Goal: Transaction & Acquisition: Book appointment/travel/reservation

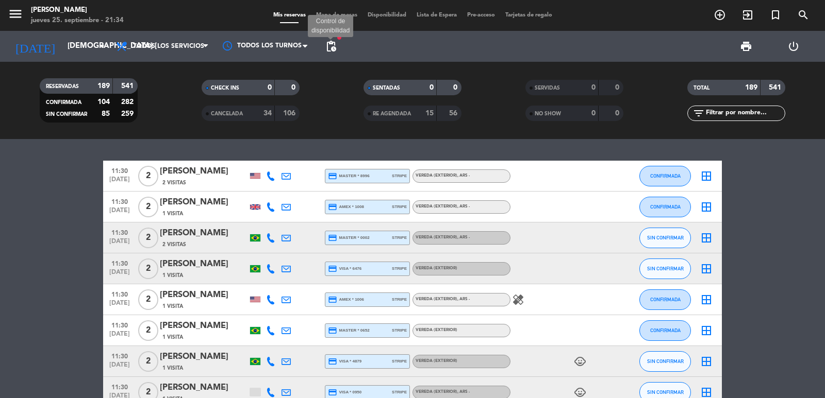
click at [334, 44] on span "pending_actions" at bounding box center [331, 46] width 12 height 12
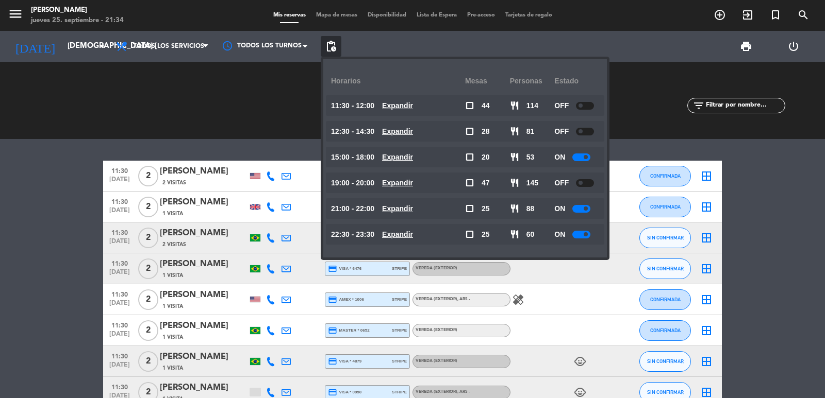
click at [413, 102] on u "Expandir" at bounding box center [397, 106] width 31 height 8
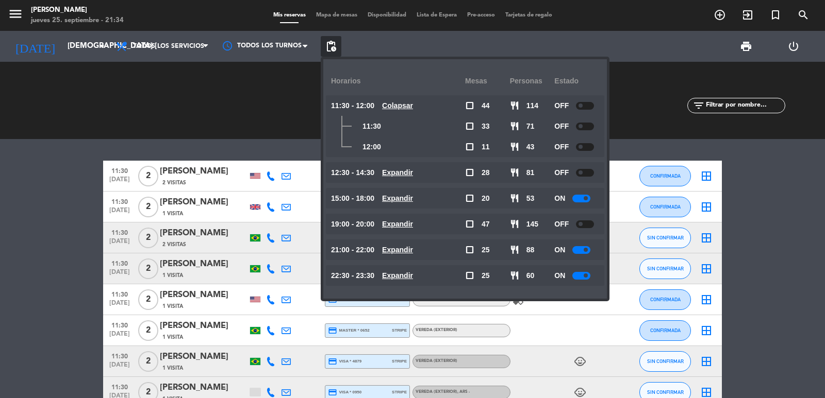
click at [411, 176] on u "Expandir" at bounding box center [397, 173] width 31 height 8
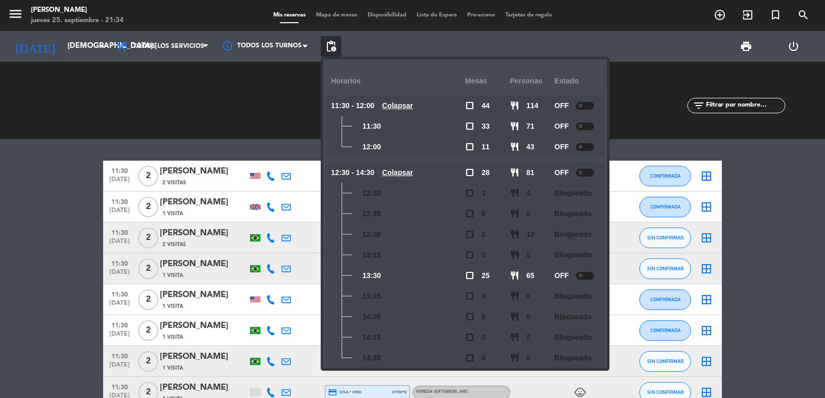
scroll to position [116, 0]
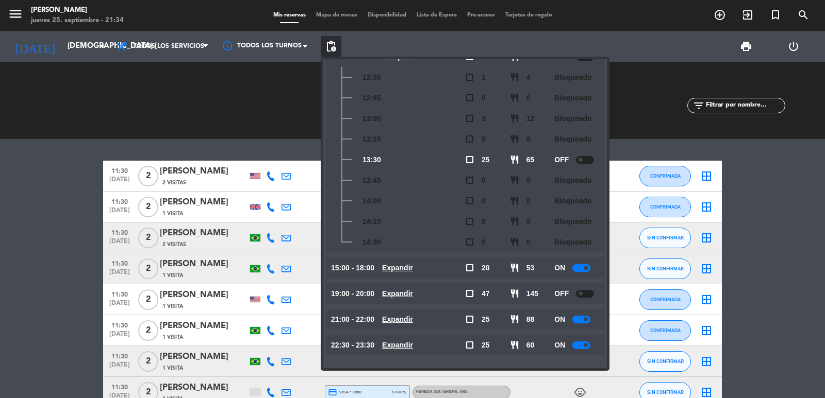
click at [410, 267] on u "Expandir" at bounding box center [397, 268] width 31 height 8
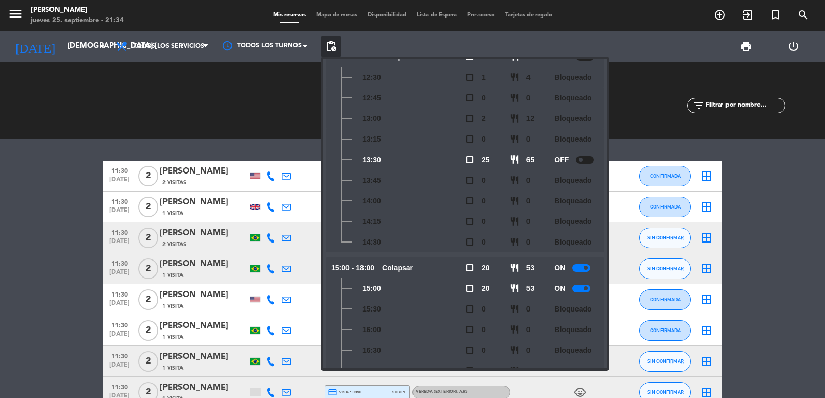
scroll to position [260, 0]
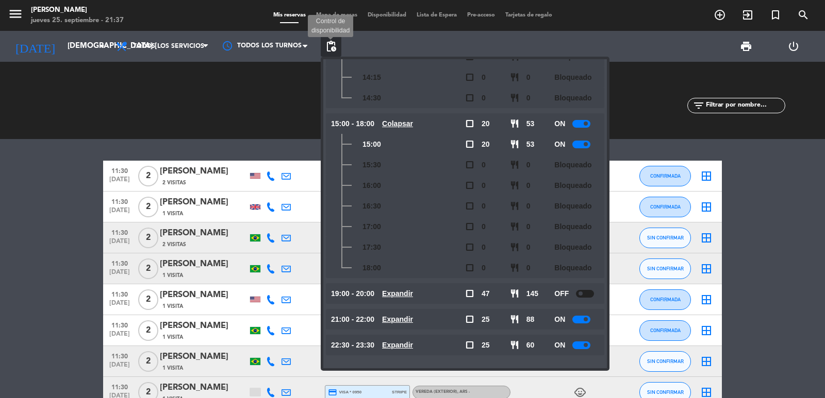
click at [326, 45] on span "pending_actions" at bounding box center [331, 46] width 12 height 12
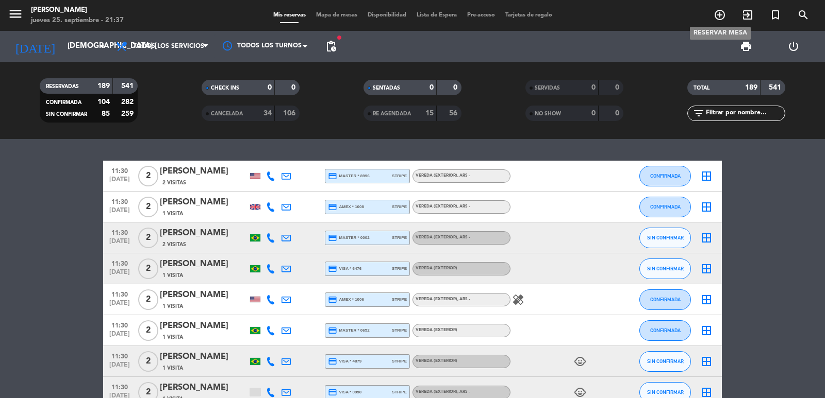
click at [722, 7] on span "add_circle_outline" at bounding box center [720, 15] width 28 height 18
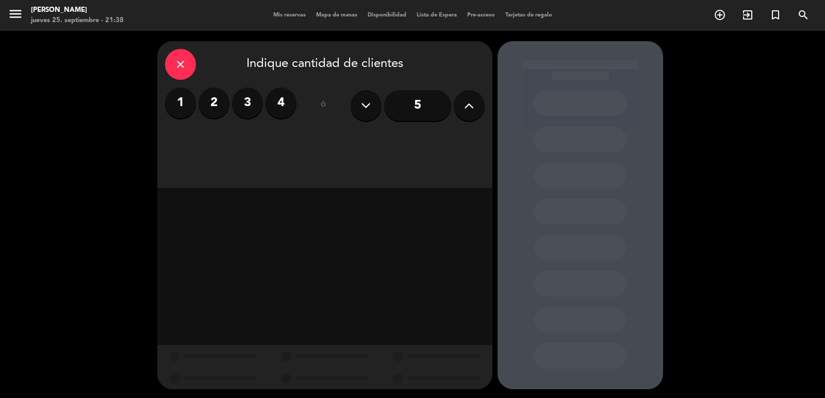
click at [176, 64] on icon "close" at bounding box center [180, 64] width 12 height 12
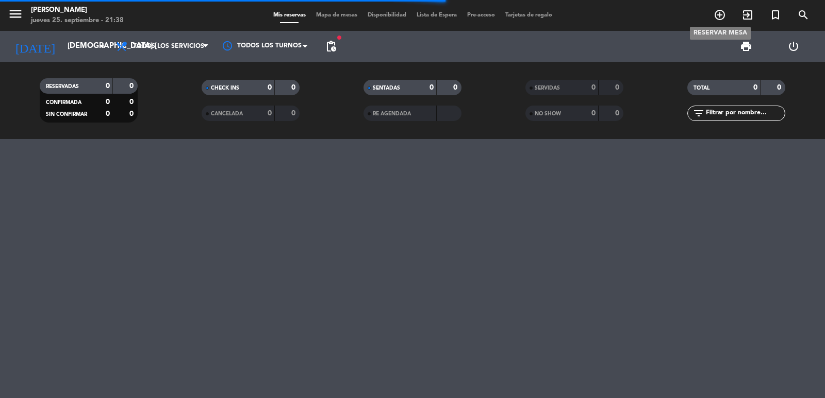
click at [714, 11] on icon "add_circle_outline" at bounding box center [719, 15] width 12 height 12
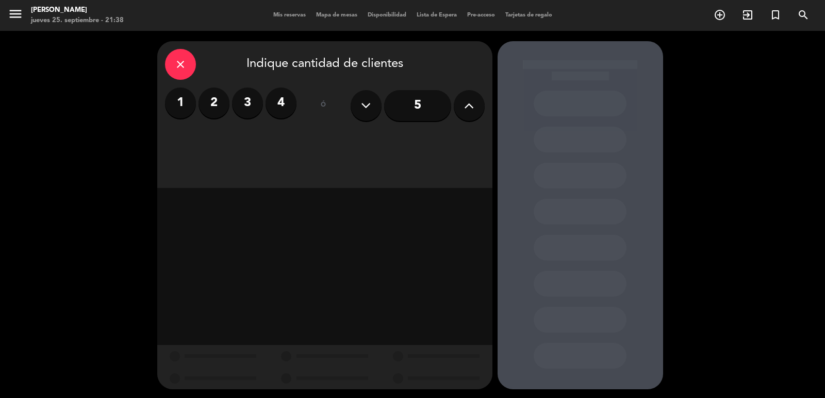
click at [208, 98] on label "2" at bounding box center [213, 103] width 31 height 31
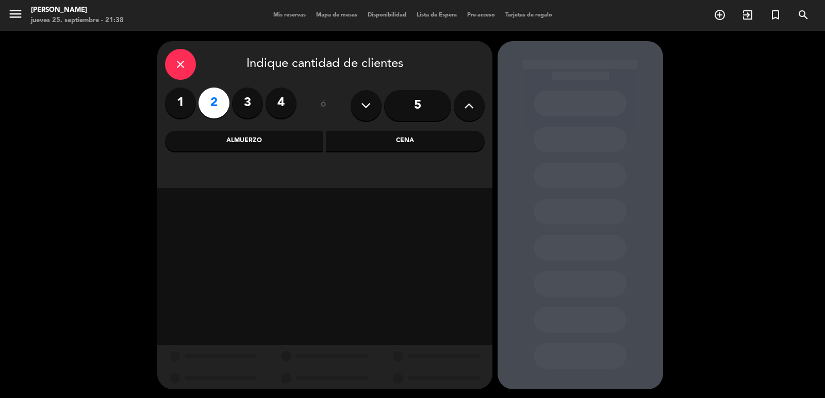
click at [256, 145] on div "Almuerzo" at bounding box center [244, 141] width 159 height 21
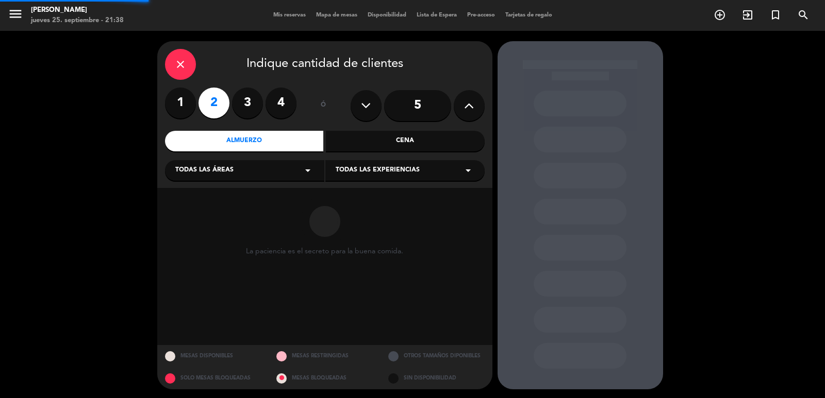
click at [258, 166] on div "Todas las áreas arrow_drop_down" at bounding box center [244, 170] width 159 height 21
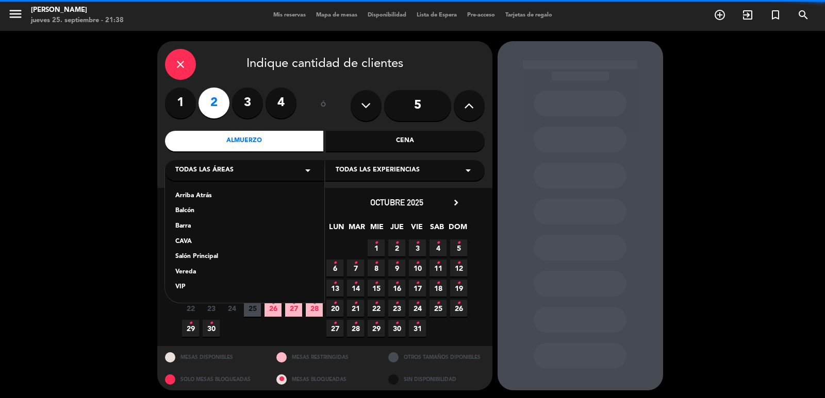
drag, startPoint x: 207, startPoint y: 257, endPoint x: 221, endPoint y: 253, distance: 14.7
click at [208, 257] on div "Salón Principal" at bounding box center [244, 257] width 139 height 10
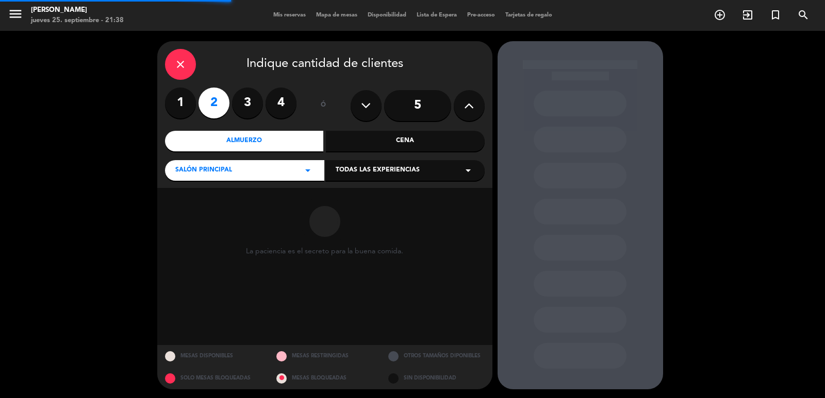
click at [387, 169] on span "Todas las experiencias" at bounding box center [378, 170] width 84 height 10
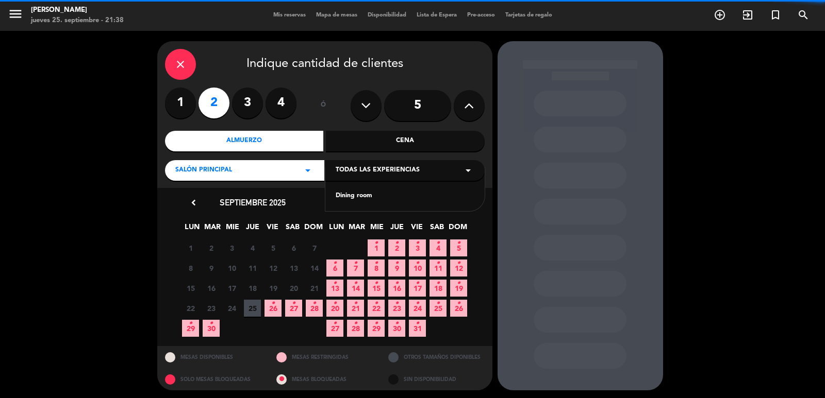
click at [359, 196] on div "Dining room" at bounding box center [405, 196] width 139 height 10
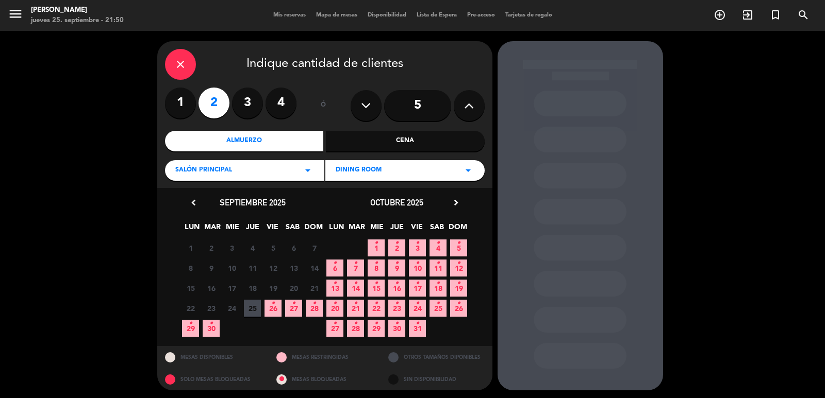
click at [178, 59] on icon "close" at bounding box center [180, 64] width 12 height 12
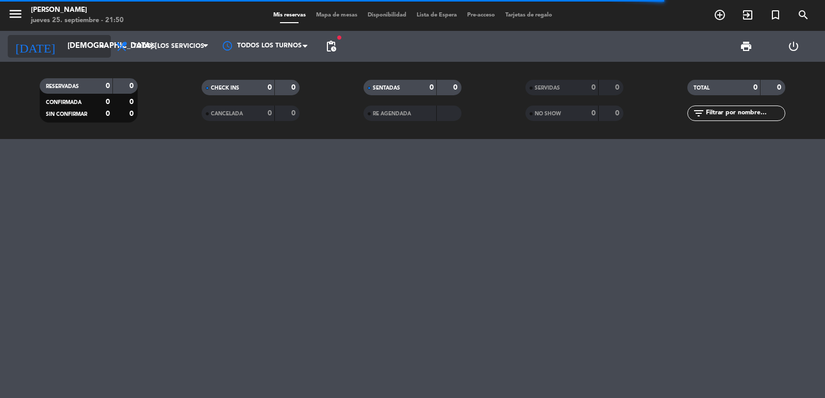
click at [89, 48] on input "[DEMOGRAPHIC_DATA] [DATE]" at bounding box center [111, 47] width 99 height 20
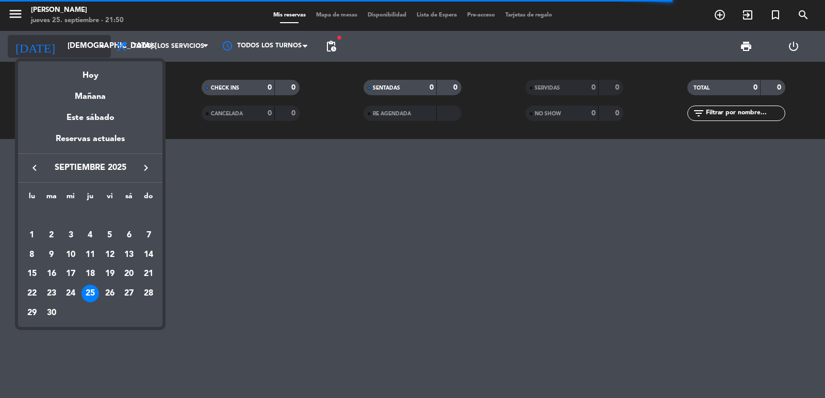
click at [89, 49] on div at bounding box center [412, 199] width 825 height 398
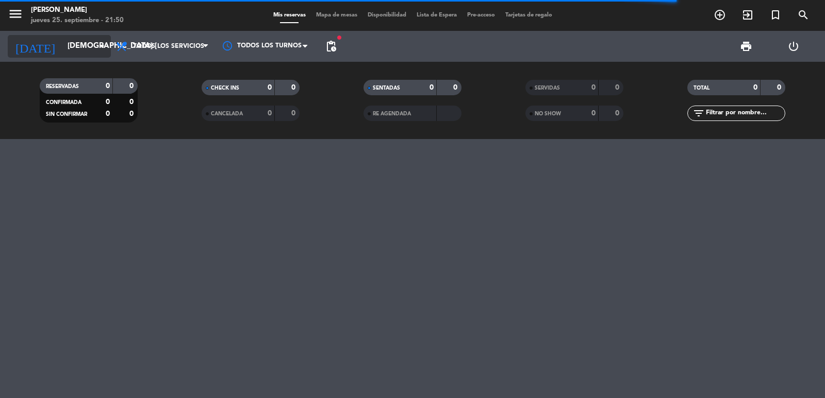
click at [89, 50] on input "[DEMOGRAPHIC_DATA] [DATE]" at bounding box center [111, 47] width 99 height 20
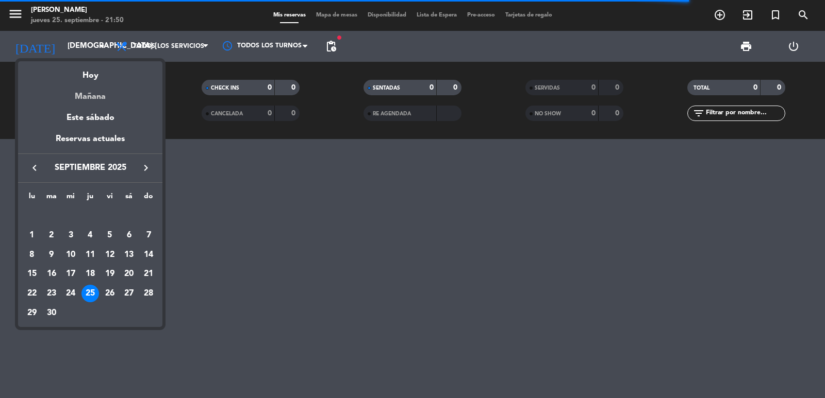
click at [102, 101] on div "Mañana" at bounding box center [90, 92] width 144 height 21
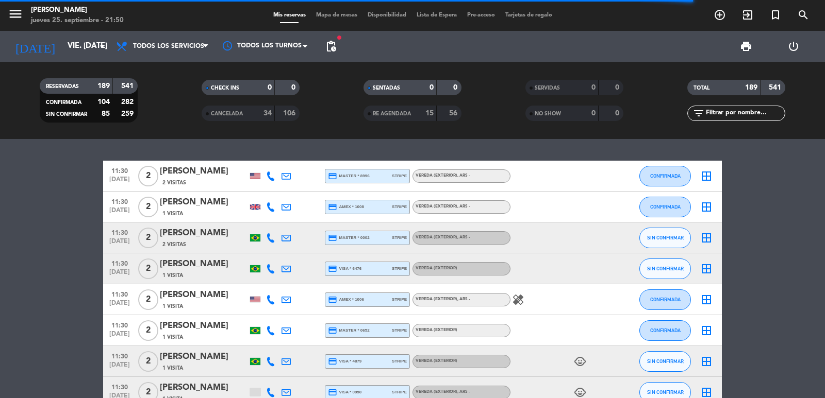
click at [332, 46] on span "pending_actions" at bounding box center [331, 46] width 12 height 12
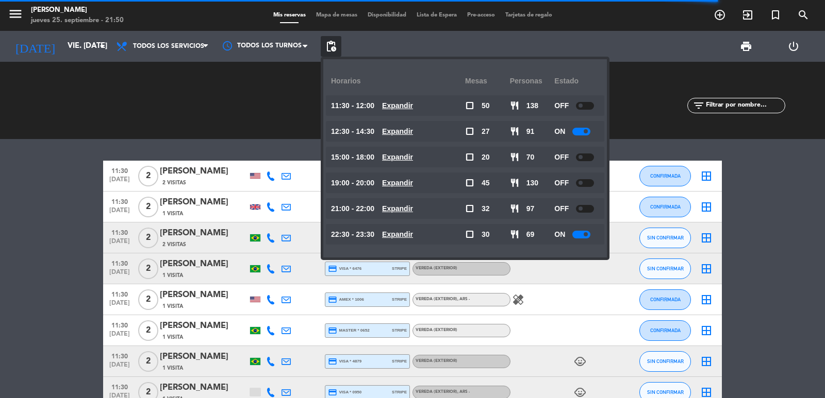
click at [405, 154] on u "Expandir" at bounding box center [397, 157] width 31 height 8
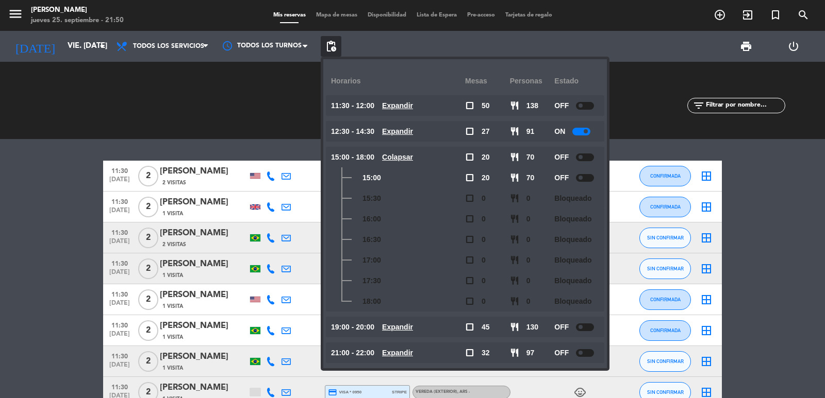
click at [403, 153] on u "Colapsar" at bounding box center [397, 157] width 31 height 8
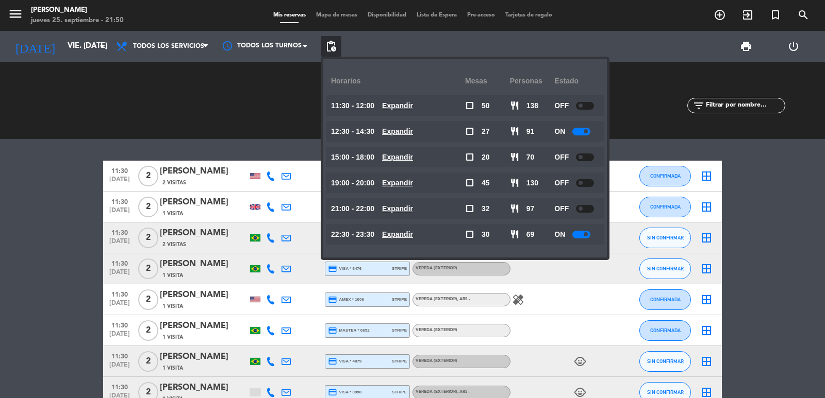
click at [411, 205] on u "Expandir" at bounding box center [397, 209] width 31 height 8
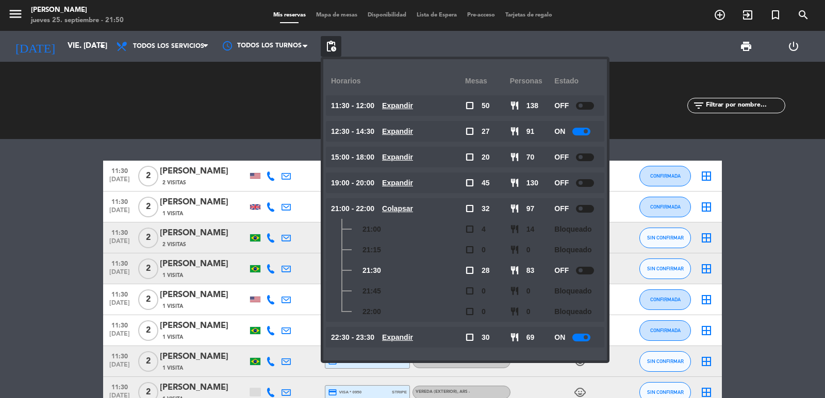
click at [411, 206] on u "Colapsar" at bounding box center [397, 209] width 31 height 8
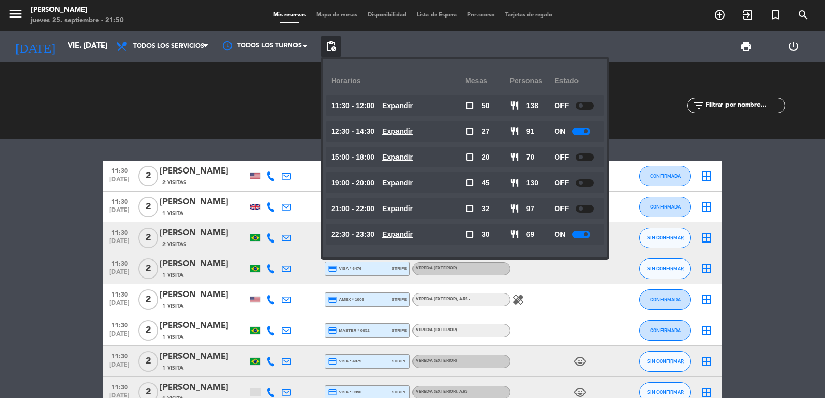
click at [413, 230] on u "Expandir" at bounding box center [397, 234] width 31 height 8
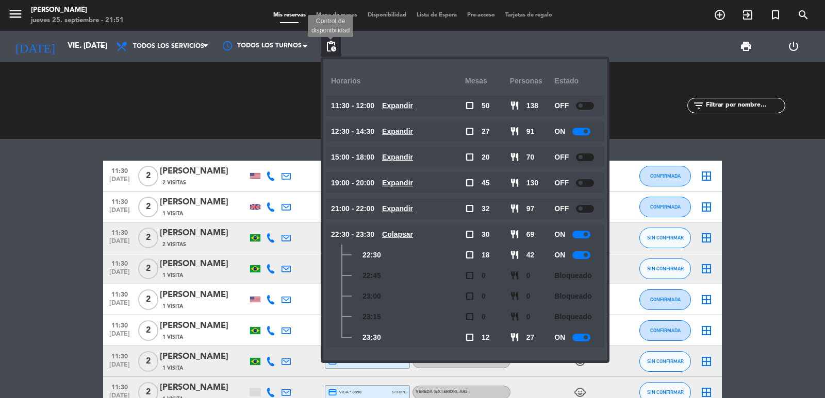
click at [332, 48] on span "pending_actions" at bounding box center [331, 46] width 12 height 12
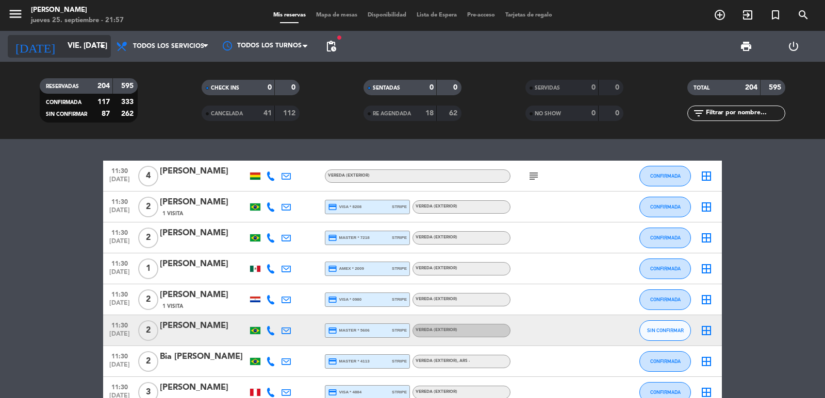
click at [90, 41] on input "vie. [DATE]" at bounding box center [111, 47] width 99 height 20
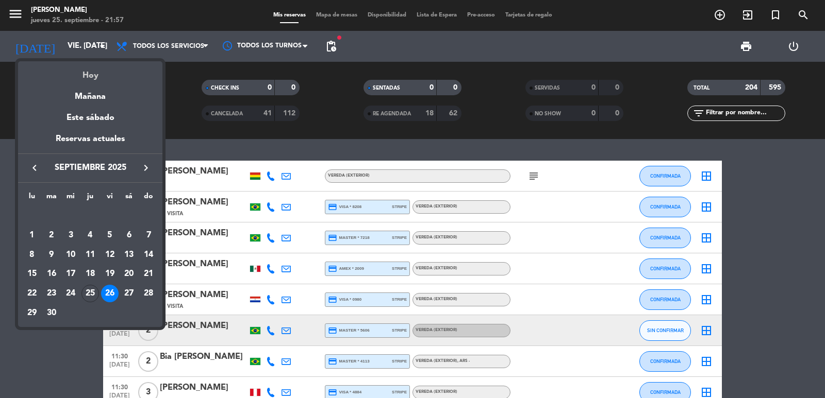
click at [86, 77] on div "Hoy" at bounding box center [90, 71] width 144 height 21
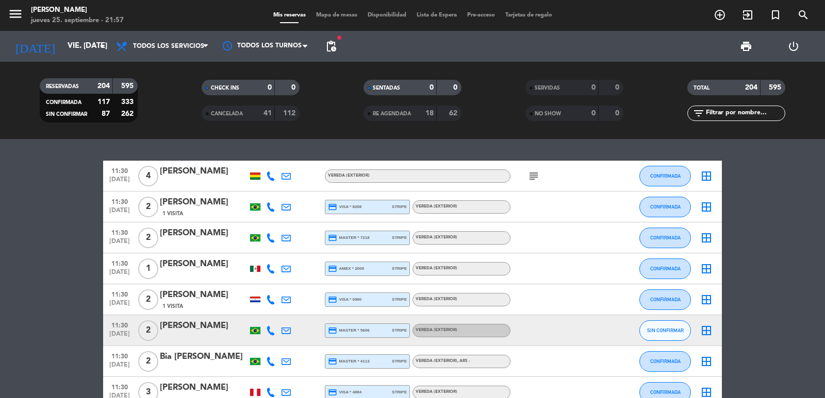
type input "[DEMOGRAPHIC_DATA] [DATE]"
click at [743, 112] on input "text" at bounding box center [745, 113] width 80 height 11
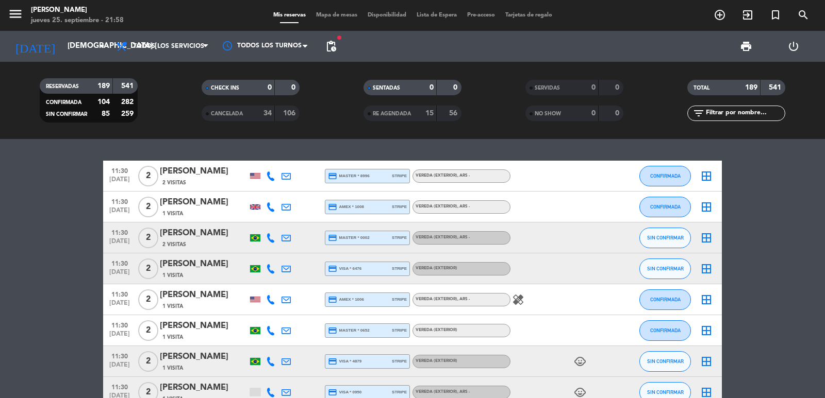
click at [720, 112] on input "text" at bounding box center [745, 113] width 80 height 11
paste input "[PERSON_NAME]"
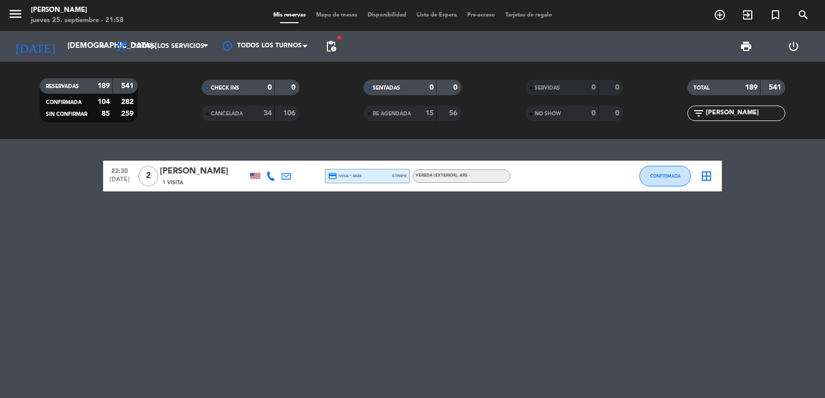
type input "[PERSON_NAME]"
click at [83, 40] on input "[DEMOGRAPHIC_DATA] [DATE]" at bounding box center [111, 47] width 99 height 20
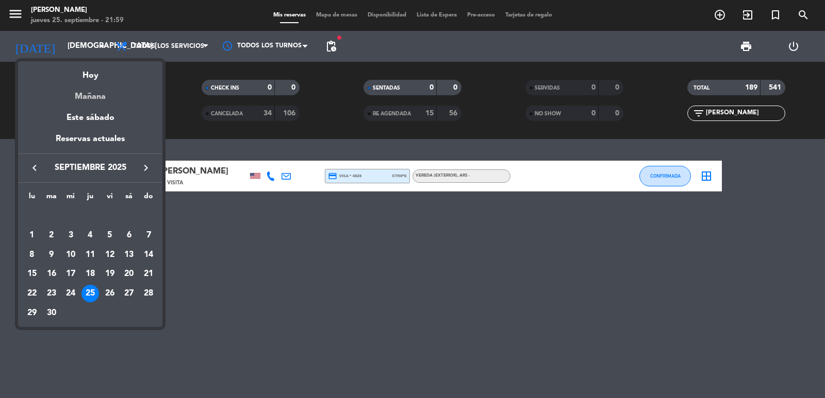
click at [90, 92] on div "Mañana" at bounding box center [90, 92] width 144 height 21
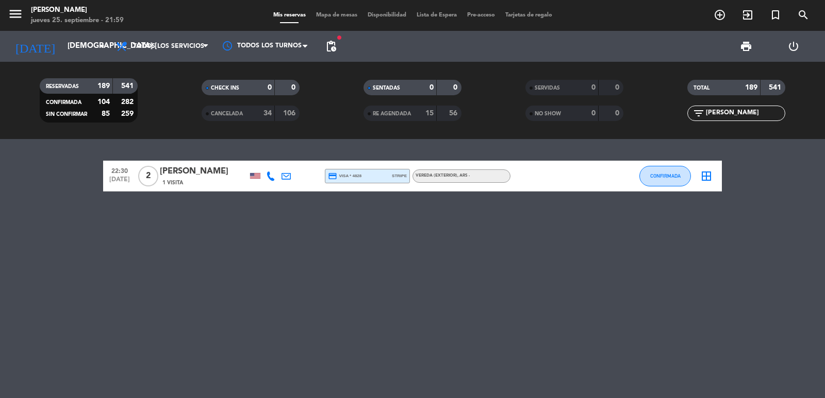
type input "vie. [DATE]"
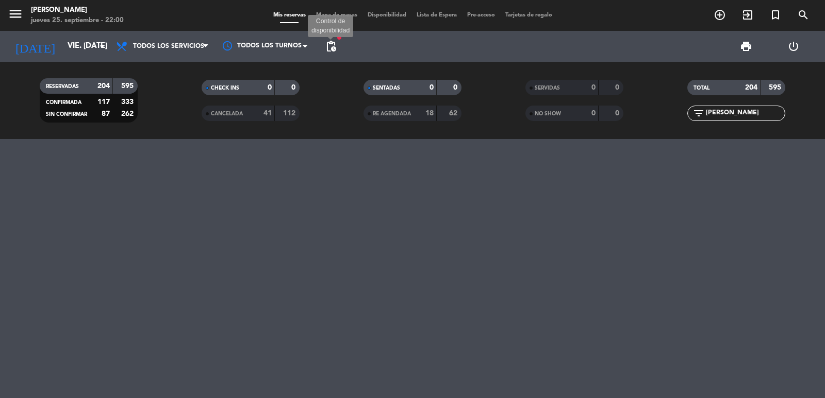
click at [330, 43] on span "pending_actions" at bounding box center [331, 46] width 12 height 12
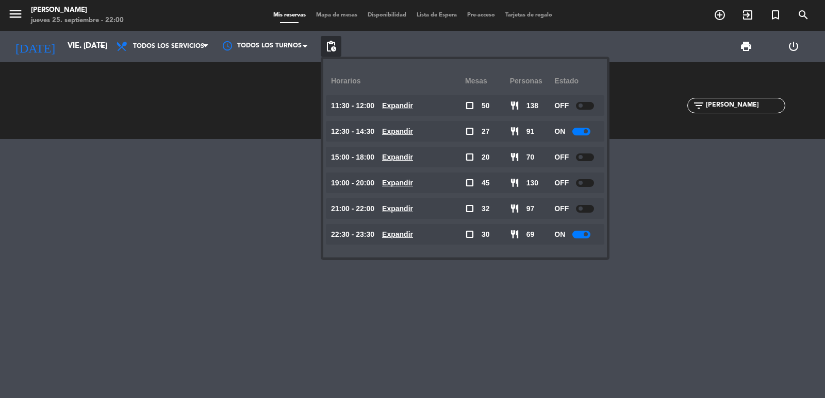
click at [416, 203] on div "21:00 - 22:00 Expandir" at bounding box center [398, 208] width 134 height 21
click at [413, 205] on u "Expandir" at bounding box center [397, 209] width 31 height 8
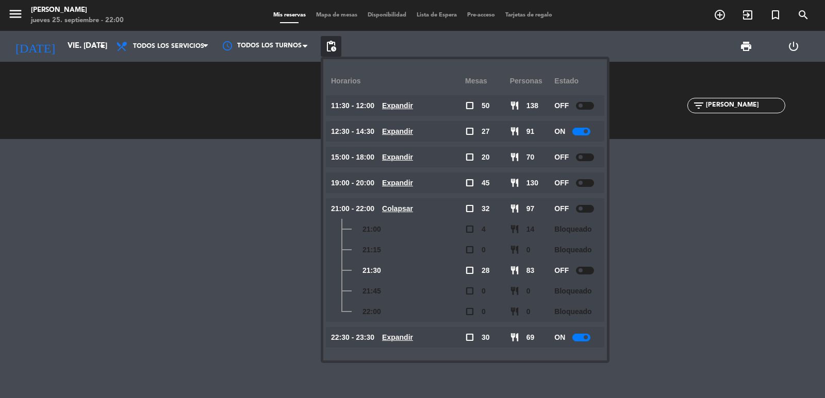
click at [410, 338] on u "Expandir" at bounding box center [397, 337] width 31 height 8
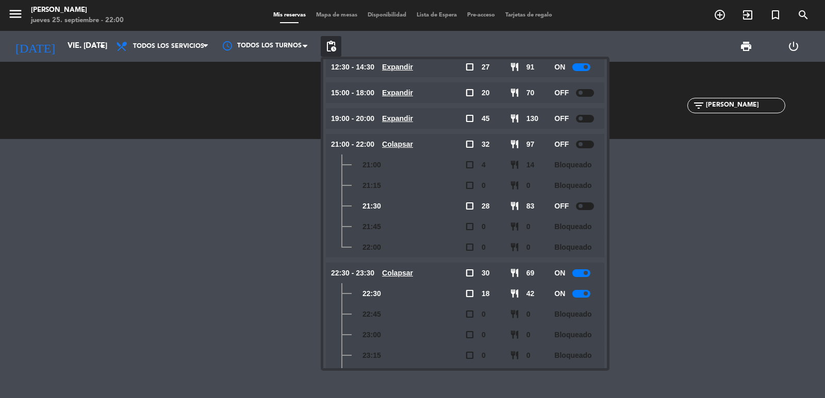
scroll to position [95, 0]
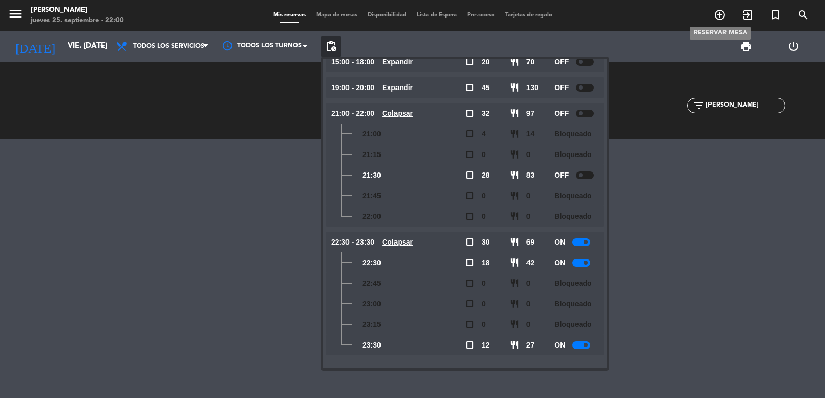
click at [720, 17] on icon "add_circle_outline" at bounding box center [719, 15] width 12 height 12
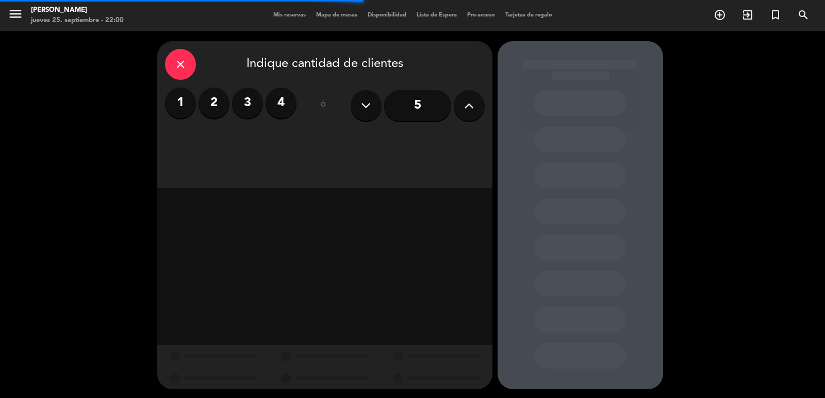
click at [216, 99] on label "2" at bounding box center [213, 103] width 31 height 31
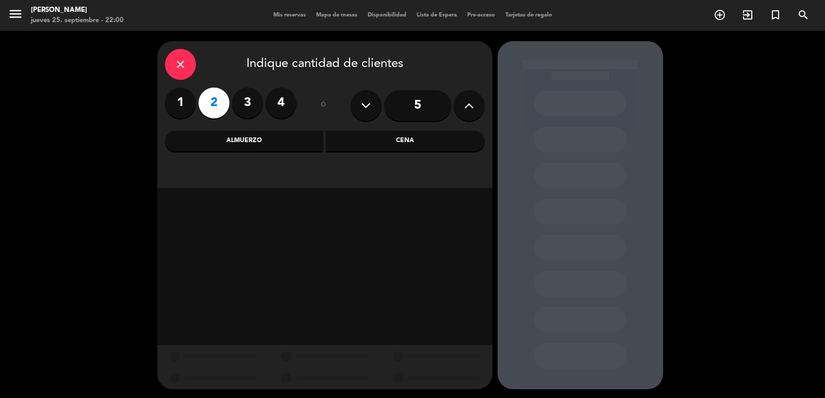
click at [372, 141] on div "Cena" at bounding box center [405, 141] width 159 height 21
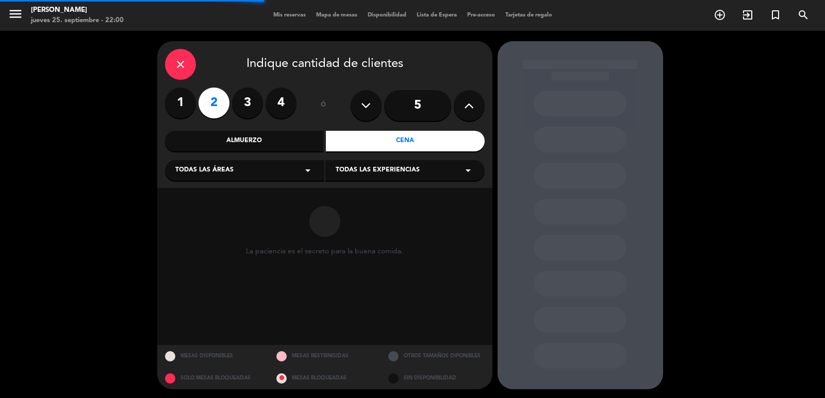
click at [255, 169] on div "Todas las áreas arrow_drop_down" at bounding box center [244, 170] width 159 height 21
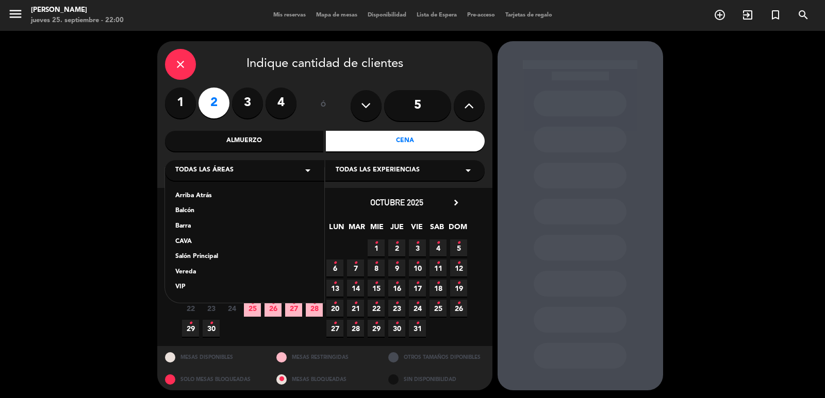
click at [202, 256] on div "Salón Principal" at bounding box center [244, 257] width 139 height 10
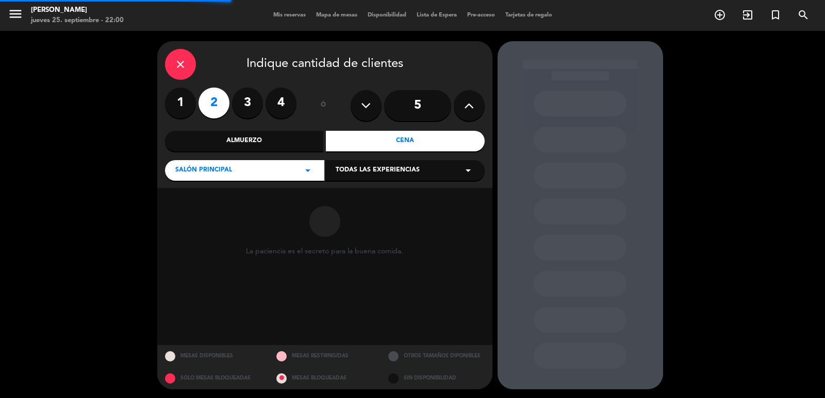
click at [423, 171] on div "Todas las experiencias arrow_drop_down" at bounding box center [404, 170] width 159 height 21
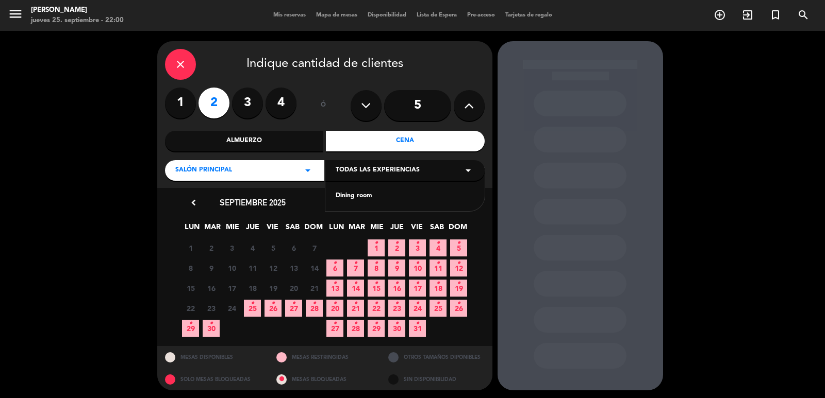
click at [365, 191] on div "Dining room" at bounding box center [404, 190] width 159 height 44
click at [365, 195] on div "Dining room" at bounding box center [405, 196] width 139 height 10
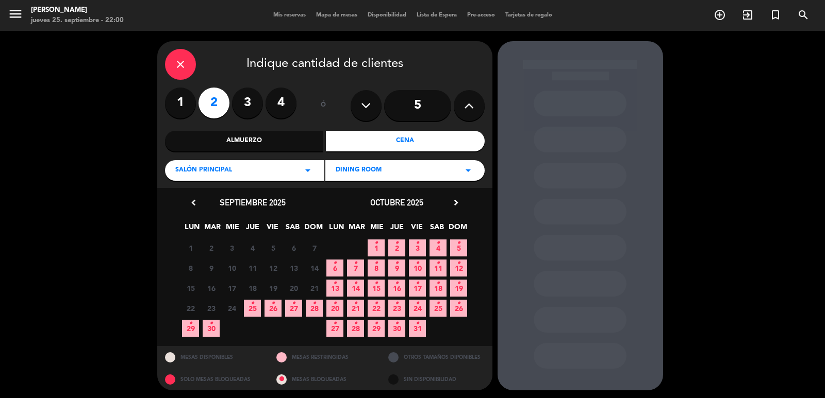
click at [269, 307] on span "26 •" at bounding box center [272, 308] width 17 height 17
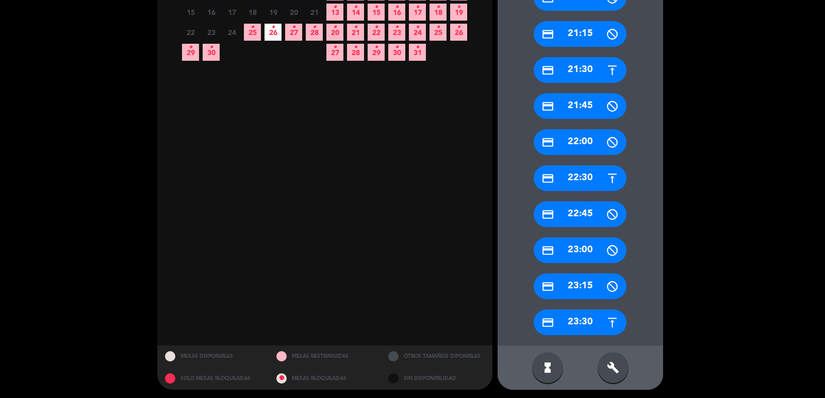
scroll to position [278, 0]
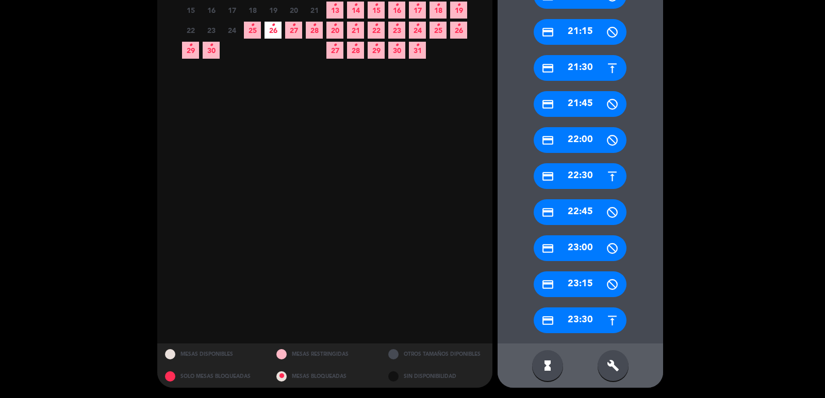
click at [581, 314] on div "credit_card 23:30" at bounding box center [579, 321] width 93 height 26
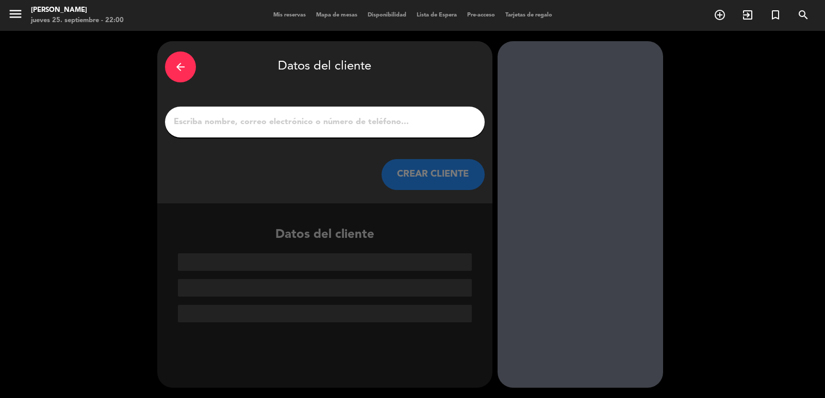
click at [215, 123] on input "1" at bounding box center [325, 122] width 304 height 14
click at [252, 123] on input "1" at bounding box center [325, 122] width 304 height 14
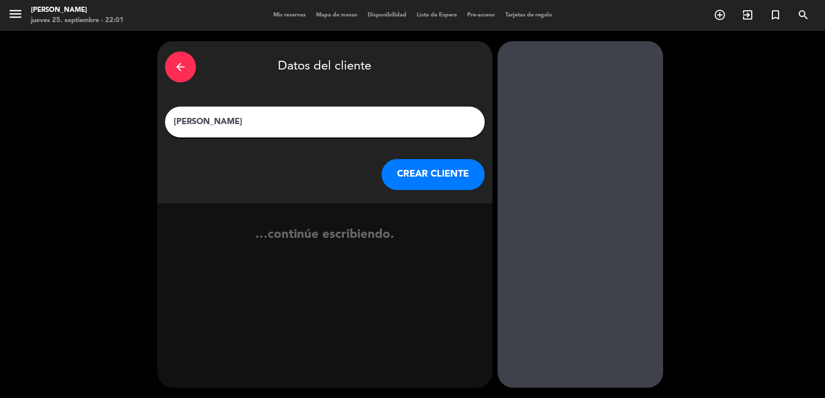
type input "[PERSON_NAME]"
click at [410, 170] on button "CREAR CLIENTE" at bounding box center [432, 174] width 103 height 31
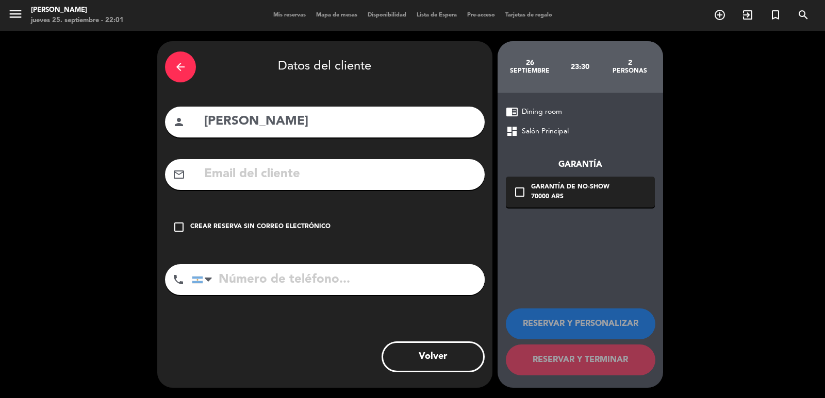
click at [306, 175] on input "text" at bounding box center [340, 174] width 274 height 21
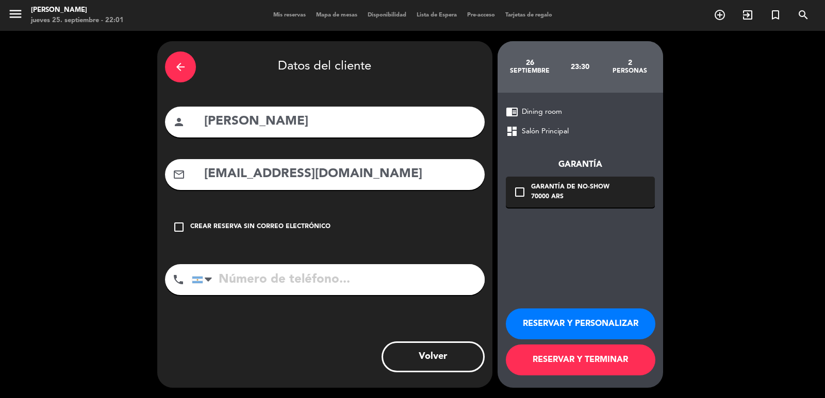
type input "[EMAIL_ADDRESS][DOMAIN_NAME]"
click at [293, 277] on input "tel" at bounding box center [338, 279] width 293 height 31
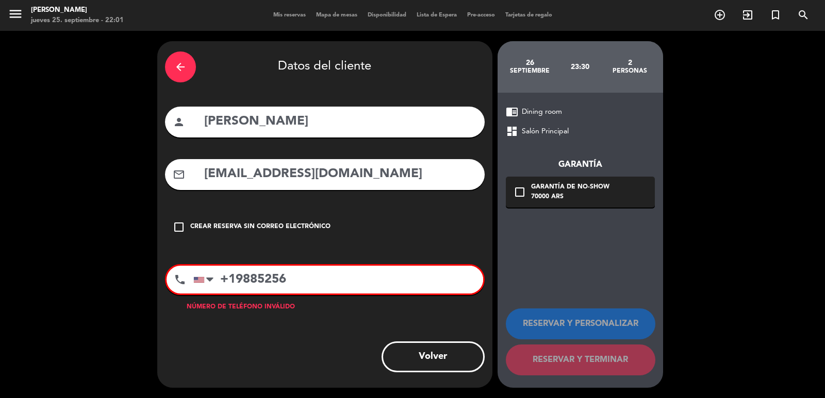
click at [230, 280] on input "+19885256" at bounding box center [338, 280] width 290 height 28
type input "19885256"
drag, startPoint x: 222, startPoint y: 280, endPoint x: 294, endPoint y: 288, distance: 72.5
click at [294, 288] on input "19885256" at bounding box center [338, 280] width 290 height 28
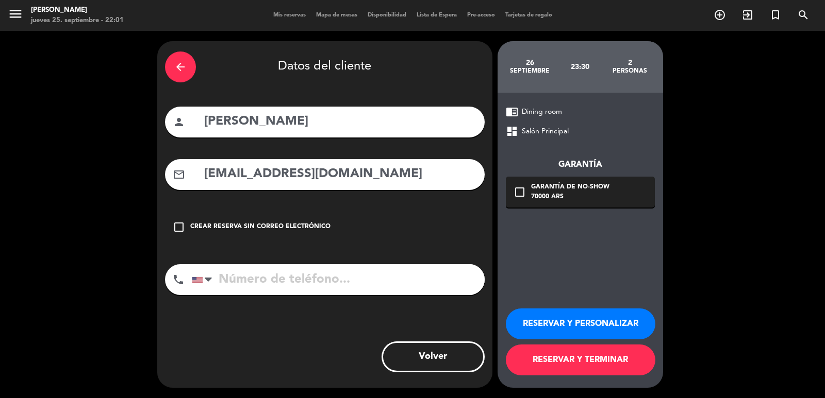
click at [516, 191] on icon "check_box_outline_blank" at bounding box center [519, 192] width 12 height 12
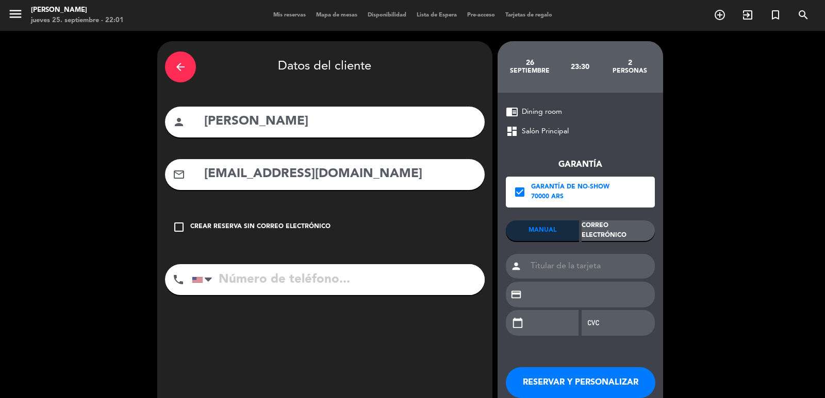
click at [580, 229] on div "MANUAL Correo Electrónico" at bounding box center [580, 231] width 149 height 21
click at [583, 229] on div "Correo Electrónico" at bounding box center [617, 231] width 73 height 21
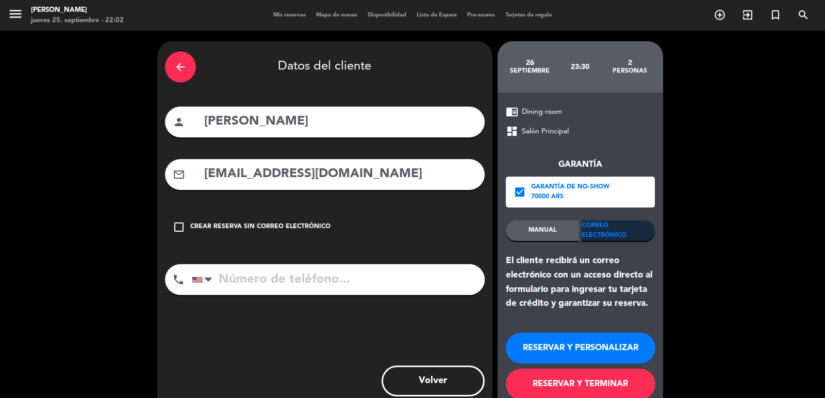
click at [585, 349] on button "RESERVAR Y PERSONALIZAR" at bounding box center [580, 348] width 149 height 31
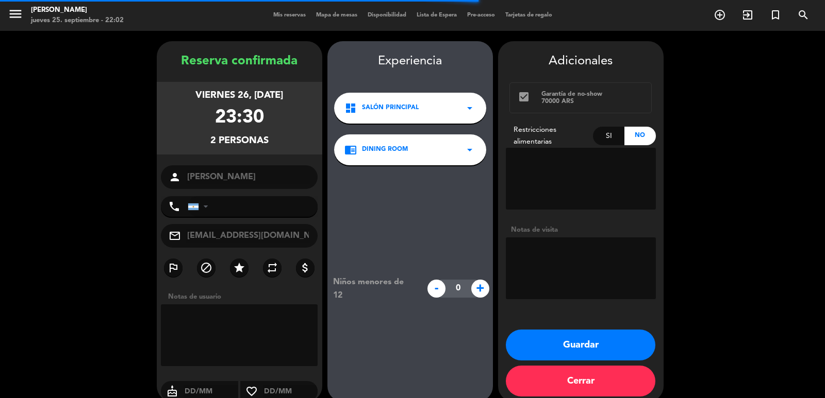
scroll to position [14, 0]
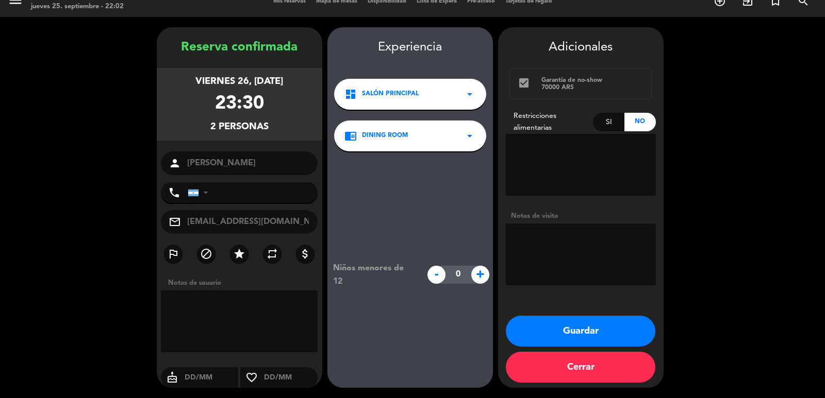
click at [588, 326] on button "Guardar" at bounding box center [580, 331] width 149 height 31
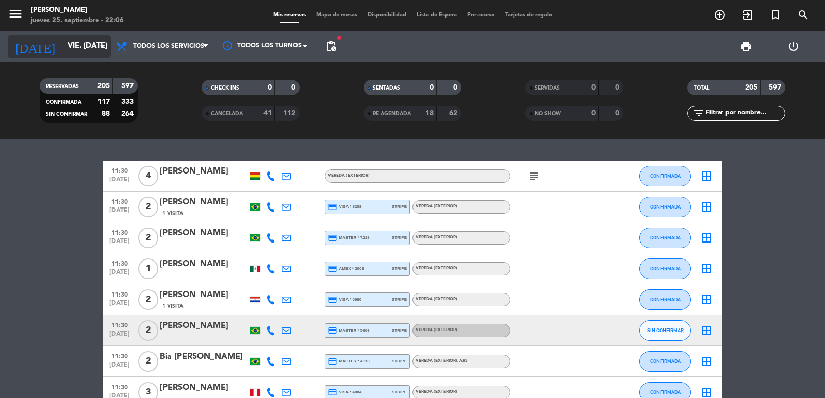
click at [99, 45] on icon "arrow_drop_down" at bounding box center [102, 46] width 12 height 12
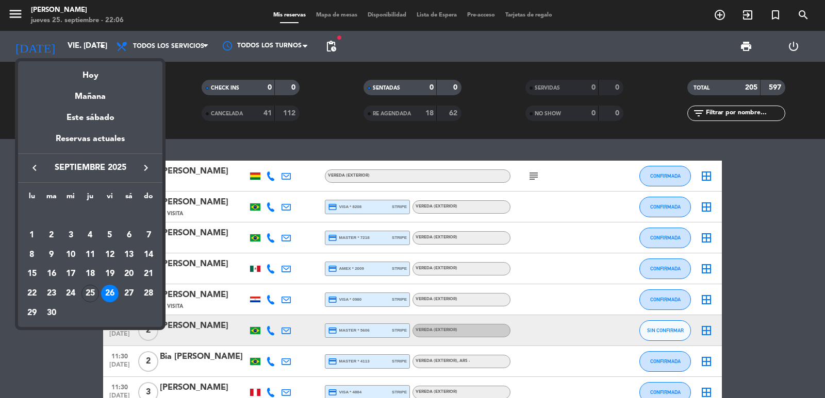
click at [148, 162] on icon "keyboard_arrow_right" at bounding box center [146, 168] width 12 height 12
click at [128, 238] on div "4" at bounding box center [129, 236] width 18 height 18
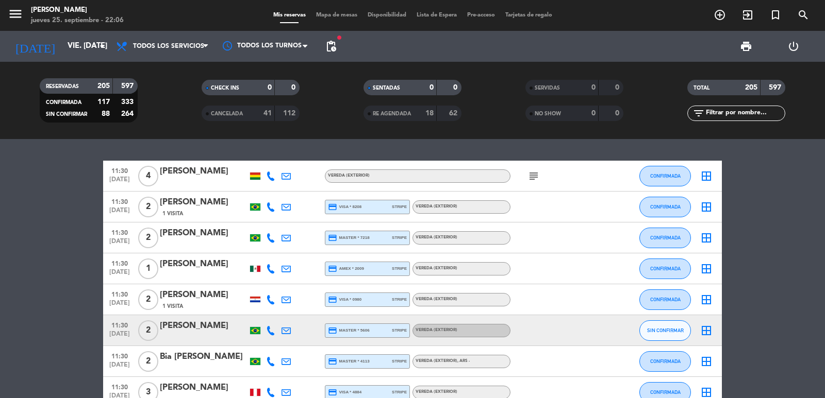
type input "sáb. [DATE]"
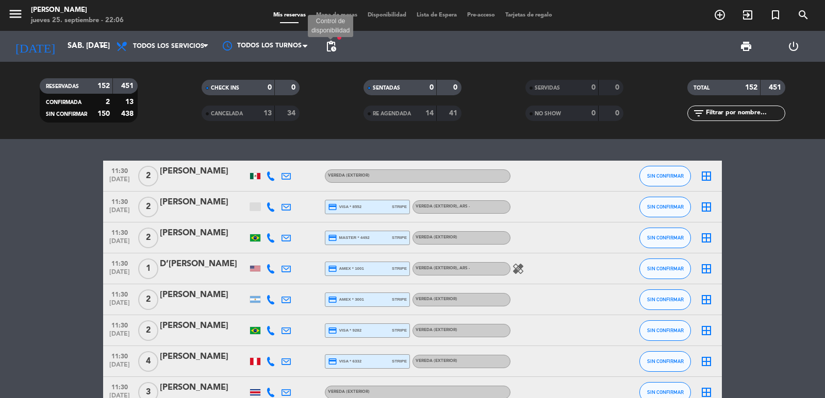
click at [333, 49] on span "pending_actions" at bounding box center [331, 46] width 12 height 12
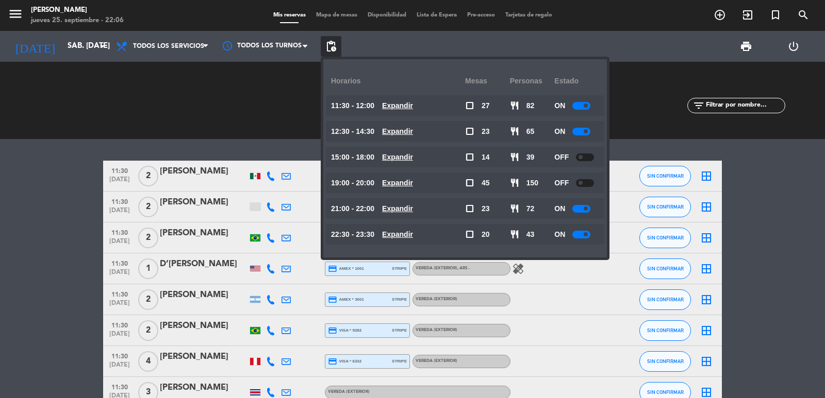
click at [406, 181] on u "Expandir" at bounding box center [397, 183] width 31 height 8
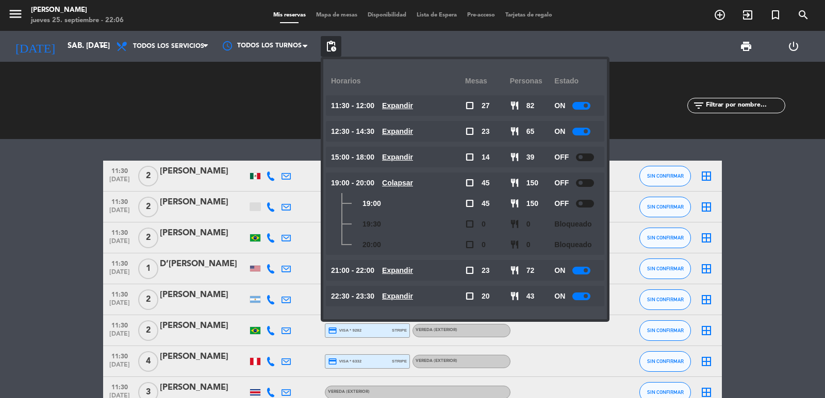
click at [407, 181] on u "Colapsar" at bounding box center [397, 183] width 31 height 8
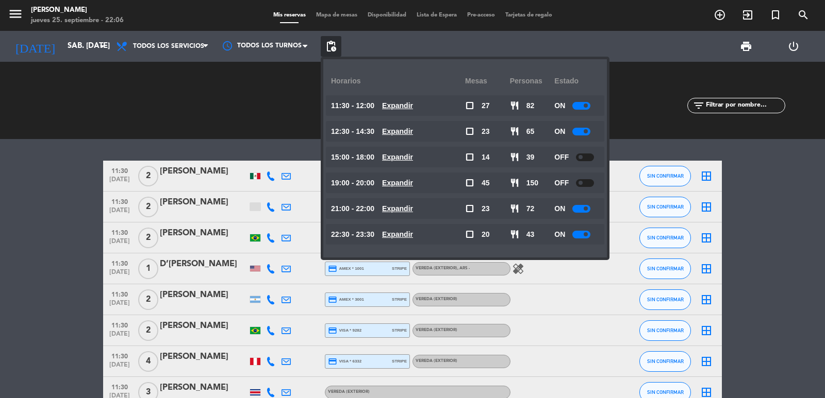
click at [413, 153] on u "Expandir" at bounding box center [397, 157] width 31 height 8
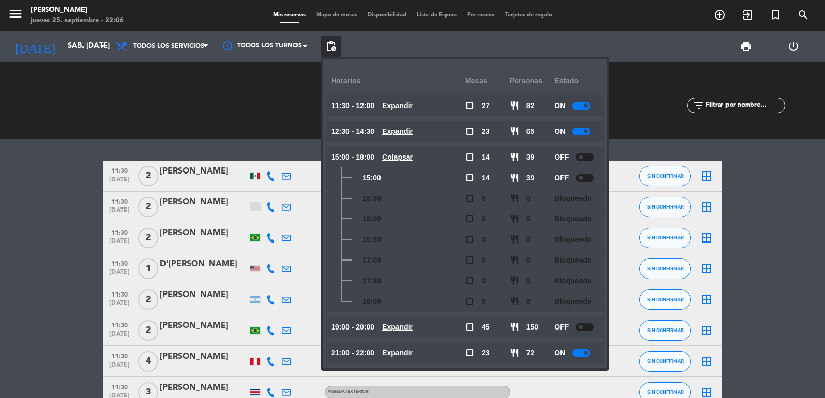
click at [409, 131] on u "Expandir" at bounding box center [397, 131] width 31 height 8
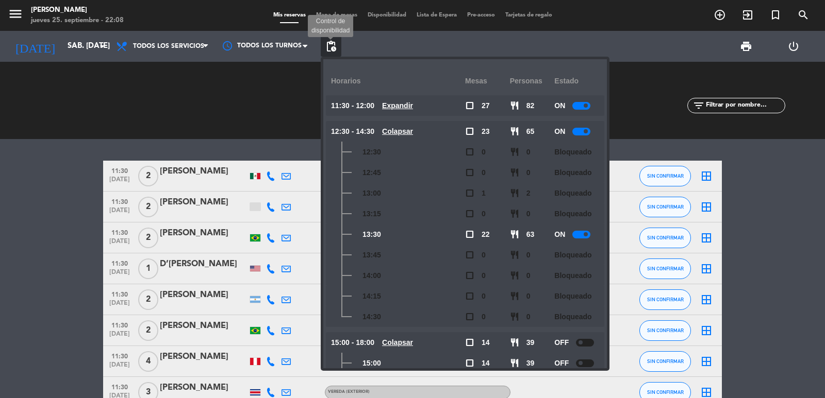
click at [336, 42] on span "pending_actions" at bounding box center [331, 46] width 12 height 12
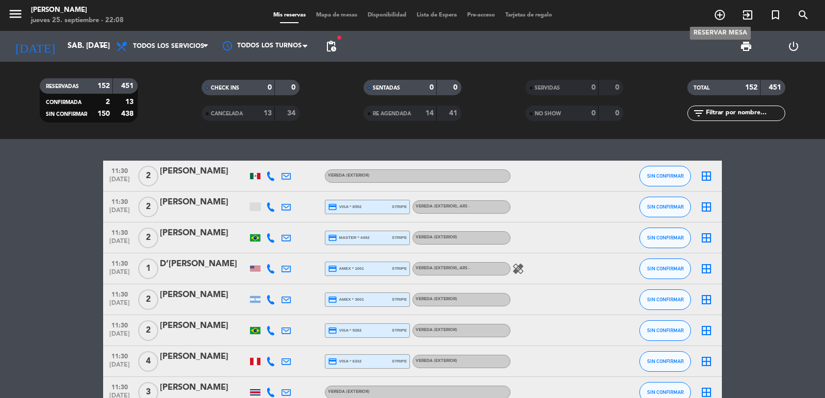
click at [721, 14] on icon "add_circle_outline" at bounding box center [719, 15] width 12 height 12
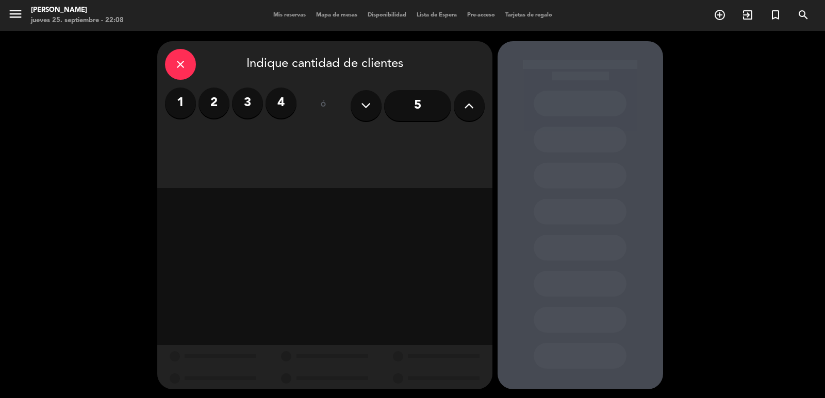
click at [413, 110] on input "5" at bounding box center [417, 105] width 67 height 31
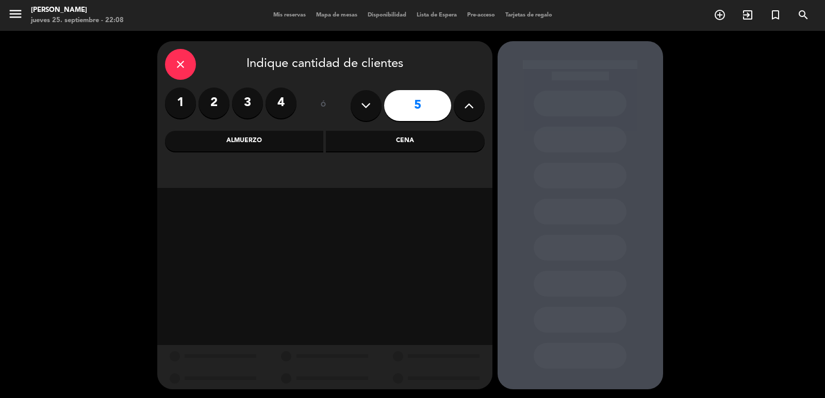
click at [202, 138] on div "Almuerzo" at bounding box center [244, 141] width 159 height 21
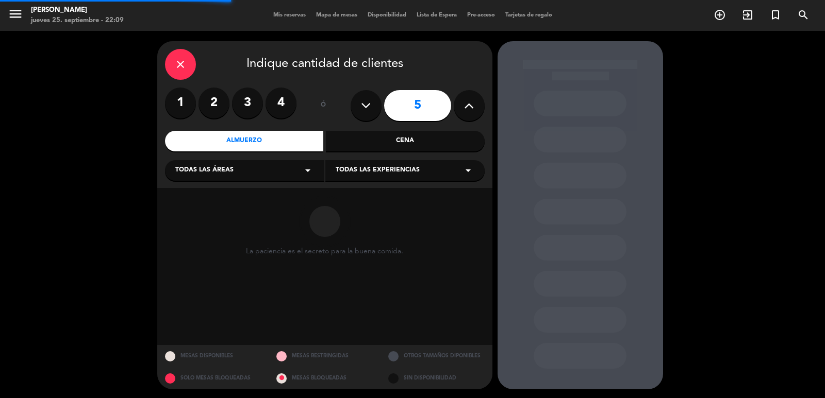
click at [274, 172] on div "Todas las áreas arrow_drop_down" at bounding box center [244, 170] width 159 height 21
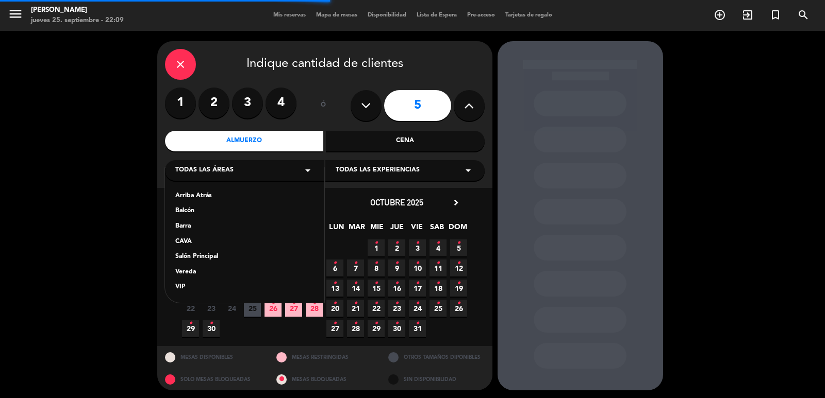
click at [212, 274] on div "Vereda" at bounding box center [244, 273] width 139 height 10
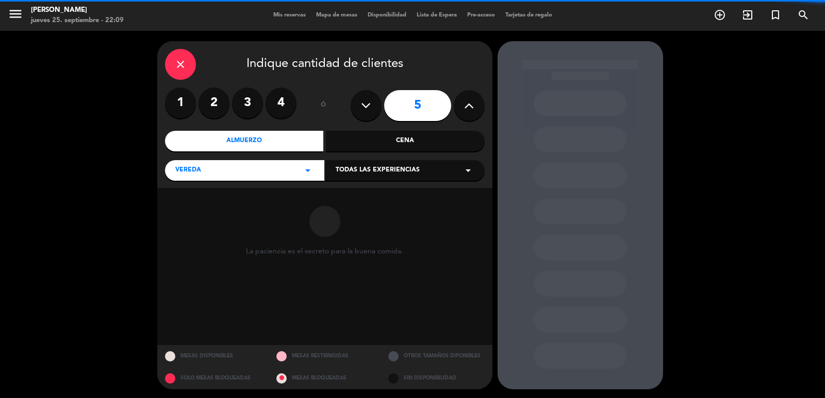
click at [387, 173] on span "Todas las experiencias" at bounding box center [378, 170] width 84 height 10
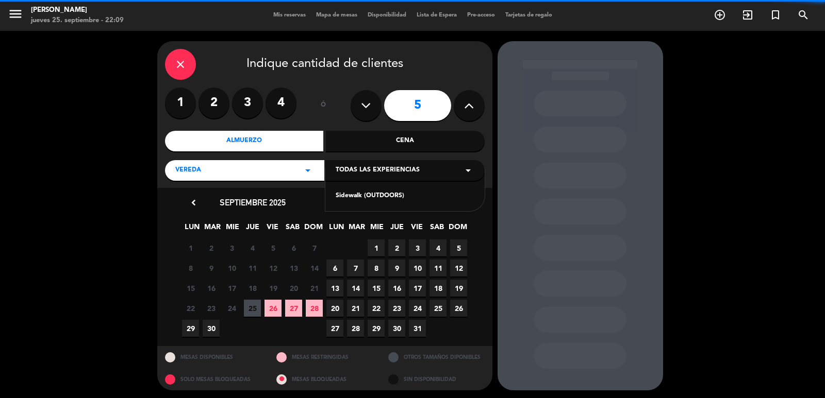
click at [391, 200] on div "Sidewalk (OUTDOORS)" at bounding box center [405, 196] width 139 height 10
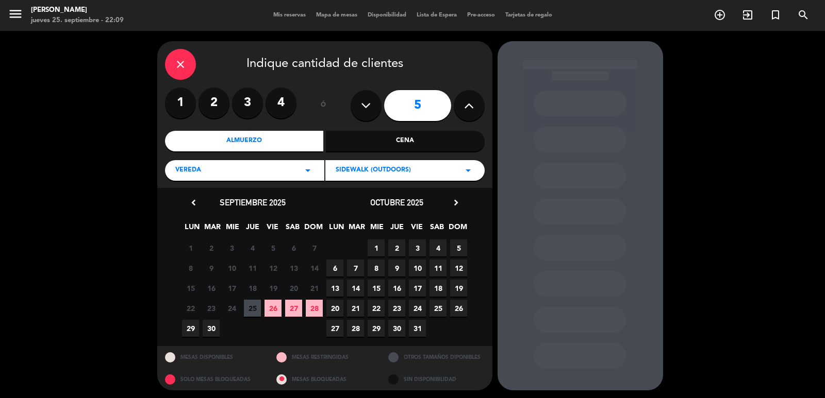
click at [330, 266] on span "6" at bounding box center [334, 268] width 17 height 17
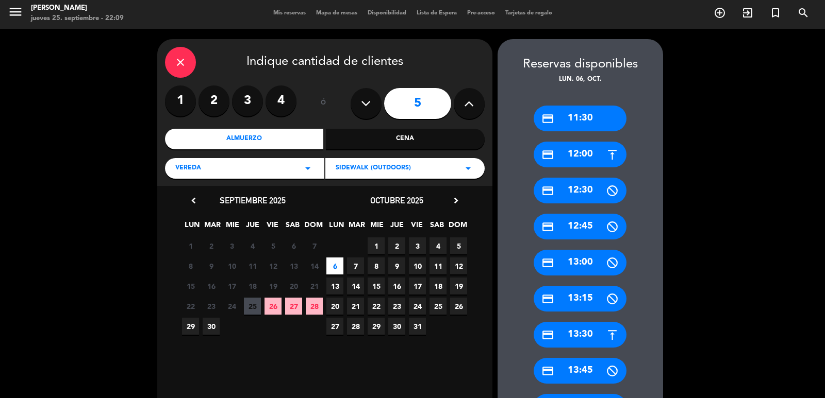
click at [577, 333] on div "credit_card 13:30" at bounding box center [579, 335] width 93 height 26
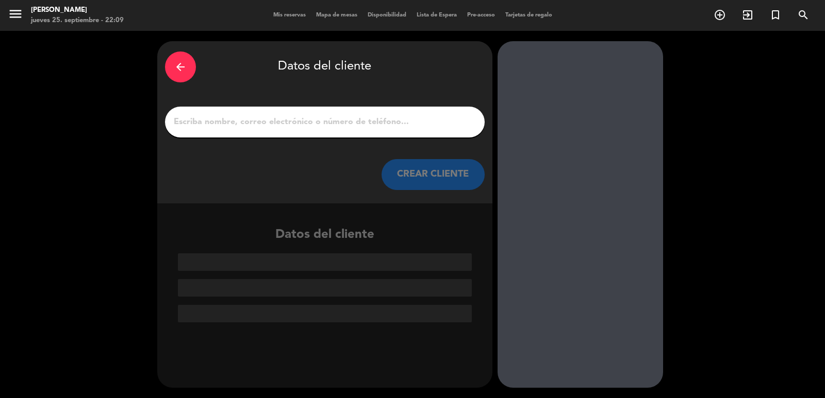
scroll to position [0, 0]
click at [257, 109] on div at bounding box center [325, 122] width 320 height 31
click at [262, 119] on input "1" at bounding box center [325, 122] width 304 height 14
paste input "[PERSON_NAME]"
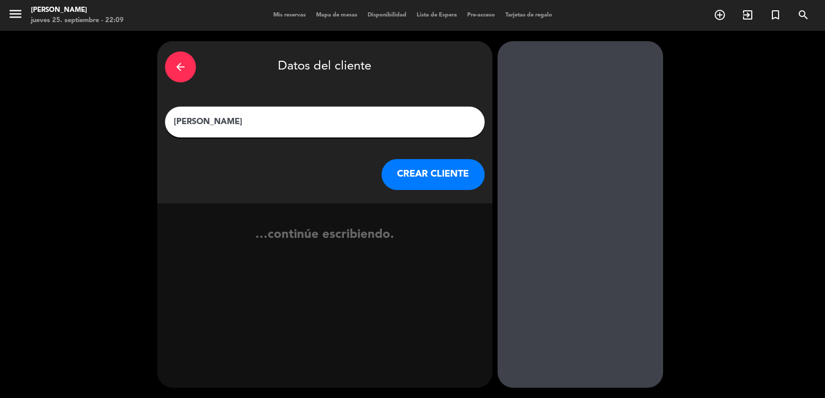
type input "[PERSON_NAME]"
click at [417, 168] on button "CREAR CLIENTE" at bounding box center [432, 174] width 103 height 31
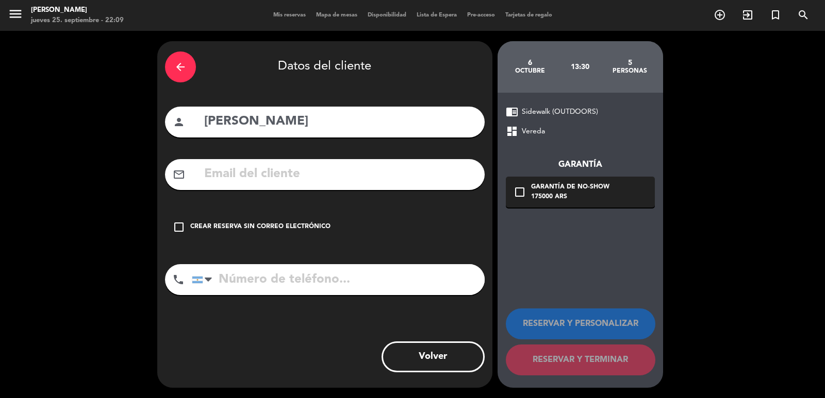
click at [272, 180] on input "text" at bounding box center [340, 174] width 274 height 21
paste input "[EMAIL_ADDRESS][PERSON_NAME][DOMAIN_NAME]"
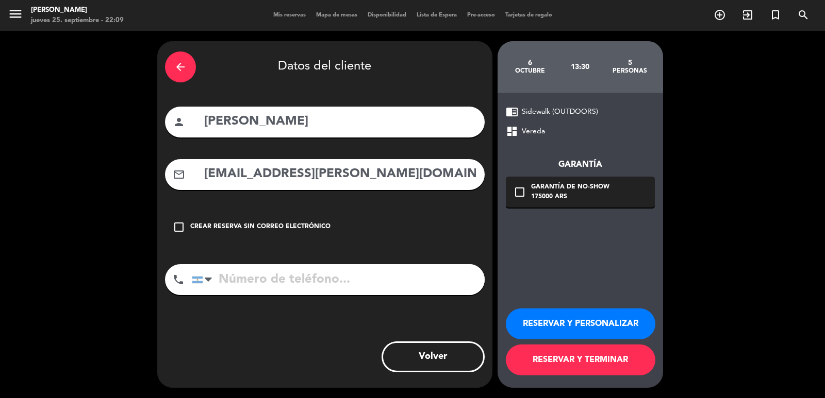
type input "[EMAIL_ADDRESS][PERSON_NAME][DOMAIN_NAME]"
click at [355, 274] on input "tel" at bounding box center [338, 279] width 293 height 31
paste input "[PHONE_NUMBER]"
type input "[PHONE_NUMBER]"
click at [517, 188] on icon "check_box_outline_blank" at bounding box center [519, 192] width 12 height 12
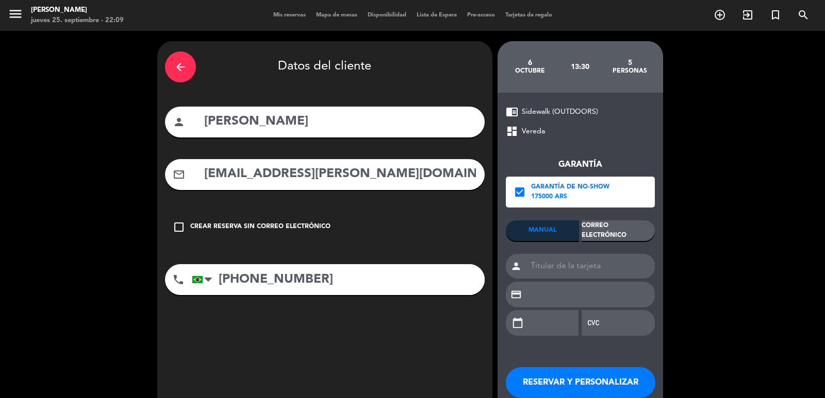
click at [622, 225] on div "Correo Electrónico" at bounding box center [617, 231] width 73 height 21
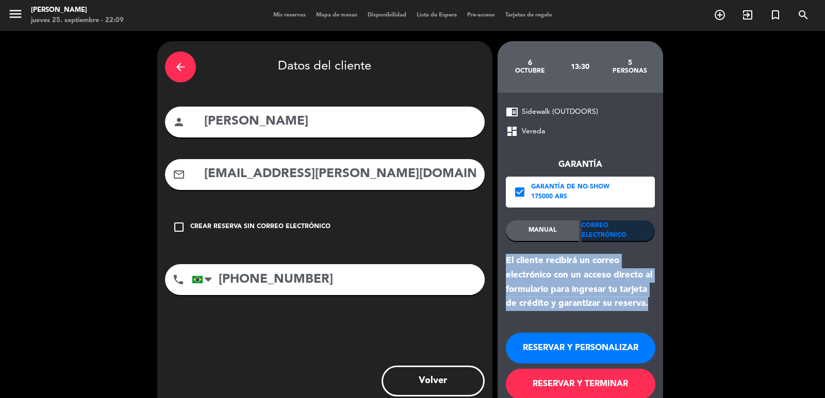
drag, startPoint x: 508, startPoint y: 260, endPoint x: 662, endPoint y: 308, distance: 162.0
click at [662, 308] on div "chrome_reader_mode Sidewalk (OUTDOORS) dashboard Vereda Garantía check_box Gara…" at bounding box center [579, 253] width 165 height 320
copy div "El cliente recibirá un correo electrónico con un acceso directo al formulario p…"
click at [555, 349] on button "RESERVAR Y PERSONALIZAR" at bounding box center [580, 348] width 149 height 31
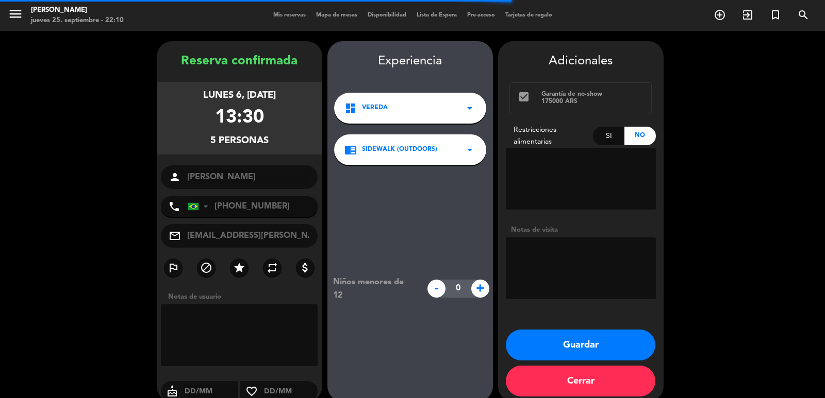
scroll to position [14, 0]
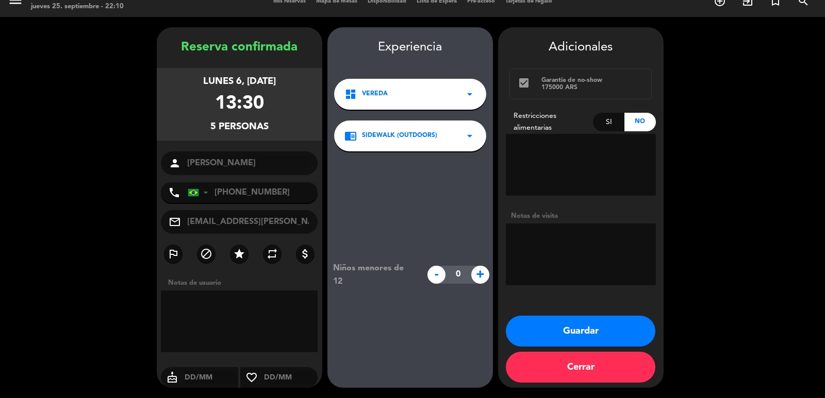
drag, startPoint x: 194, startPoint y: 81, endPoint x: 273, endPoint y: 121, distance: 88.5
click at [273, 121] on div "lunes 6, [DATE] 13:30 5 personas" at bounding box center [239, 104] width 165 height 73
copy div "lunes 6, [DATE] 13:30 5 personas"
click at [556, 334] on button "Guardar" at bounding box center [580, 331] width 149 height 31
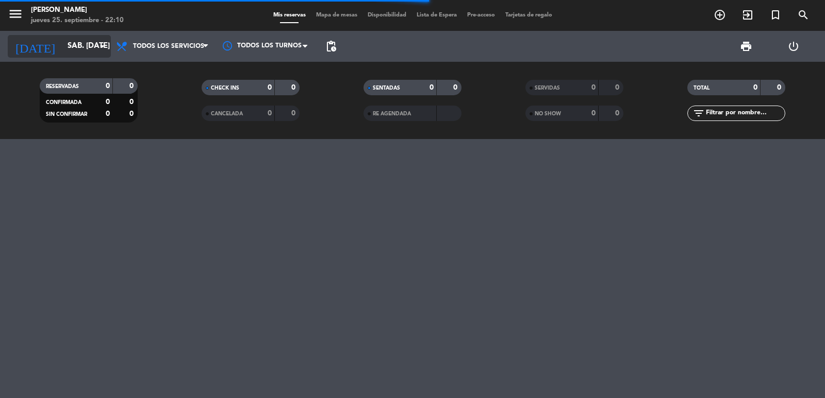
click at [94, 45] on input "sáb. [DATE]" at bounding box center [111, 47] width 99 height 20
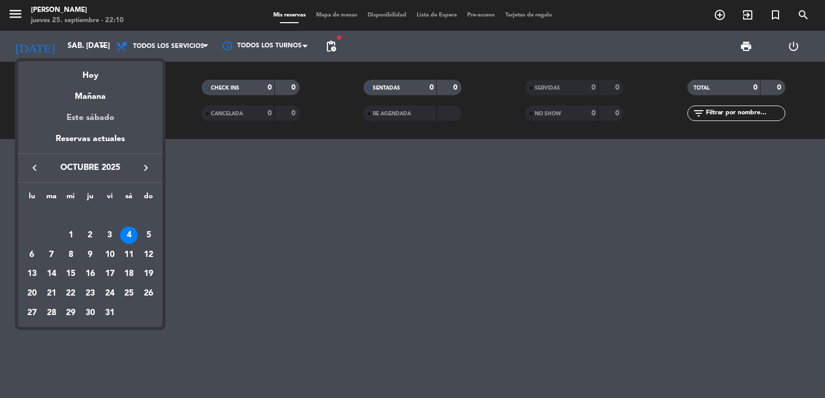
click at [97, 111] on div "Este sábado" at bounding box center [90, 118] width 144 height 29
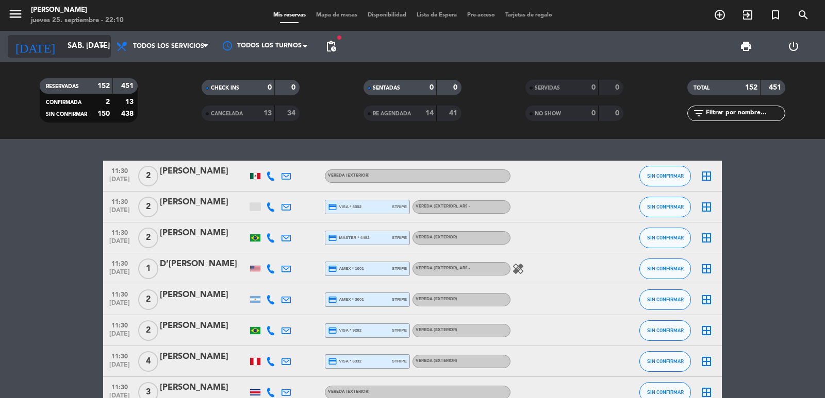
click at [77, 44] on input "sáb. [DATE]" at bounding box center [111, 47] width 99 height 20
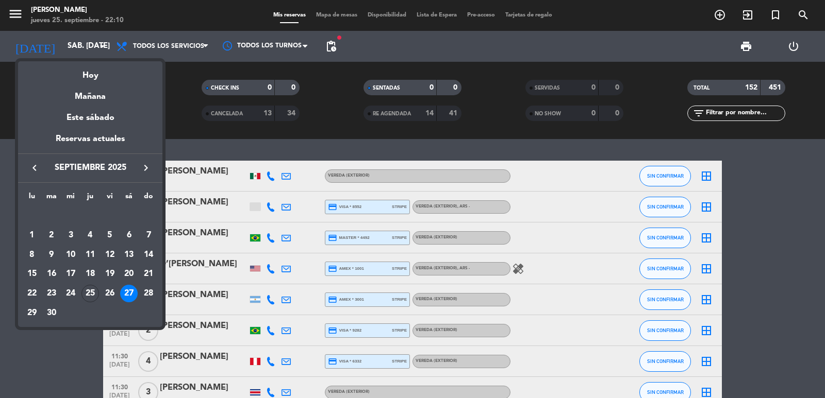
click at [143, 169] on icon "keyboard_arrow_right" at bounding box center [146, 168] width 12 height 12
click at [125, 236] on div "4" at bounding box center [129, 236] width 18 height 18
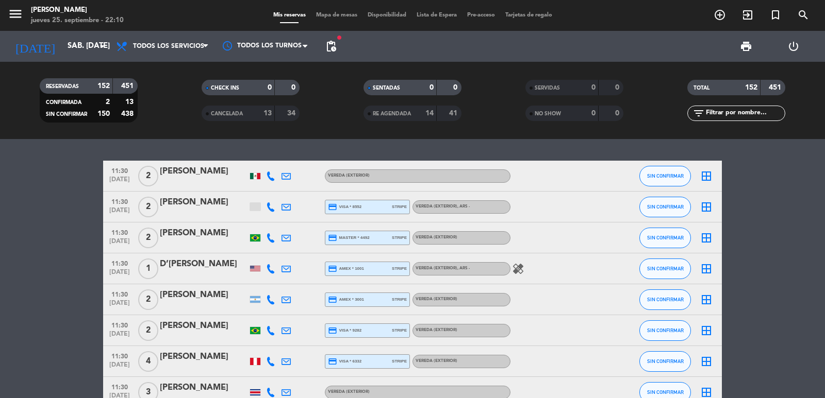
type input "sáb. [DATE]"
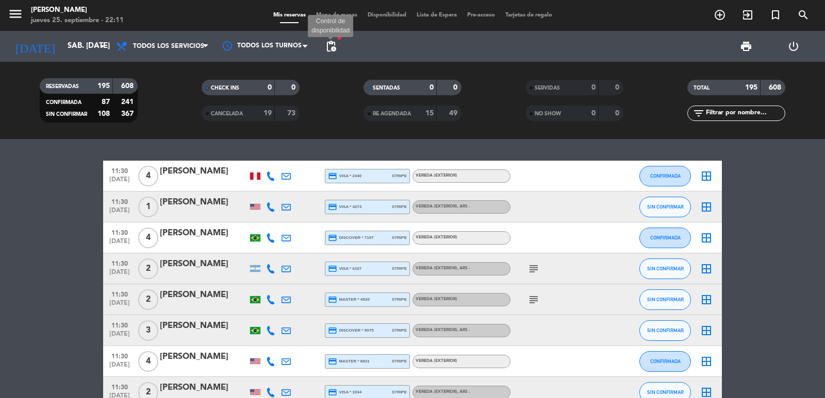
click at [328, 42] on span "pending_actions" at bounding box center [331, 46] width 12 height 12
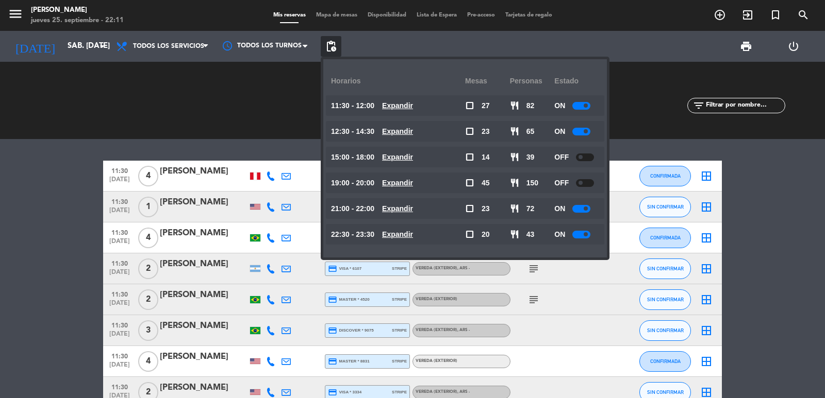
click at [411, 179] on u "Expandir" at bounding box center [397, 183] width 31 height 8
click at [404, 202] on div "21:00 - 22:00 Expandir" at bounding box center [398, 208] width 134 height 21
click at [396, 209] on u "Expandir" at bounding box center [397, 209] width 31 height 8
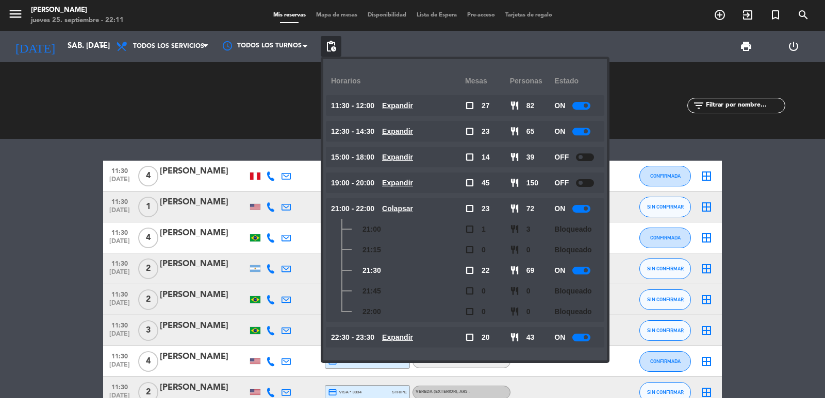
click at [403, 333] on u "Expandir" at bounding box center [397, 337] width 31 height 8
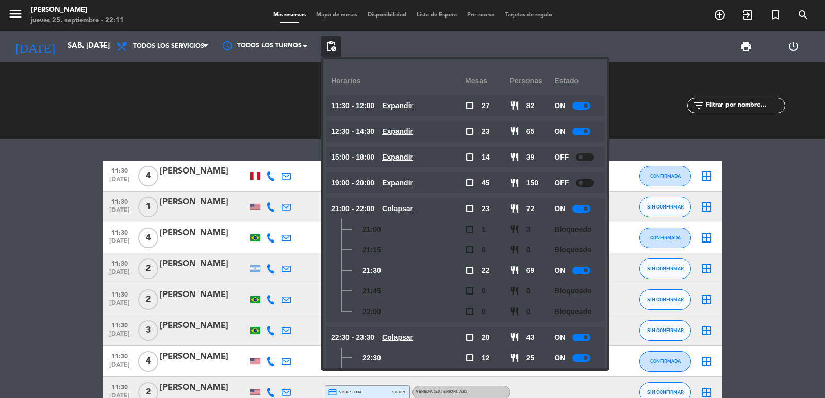
scroll to position [95, 0]
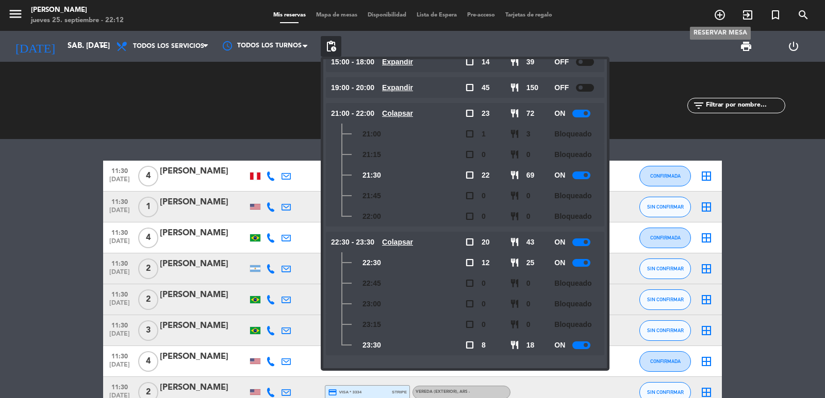
click at [720, 13] on icon "add_circle_outline" at bounding box center [719, 15] width 12 height 12
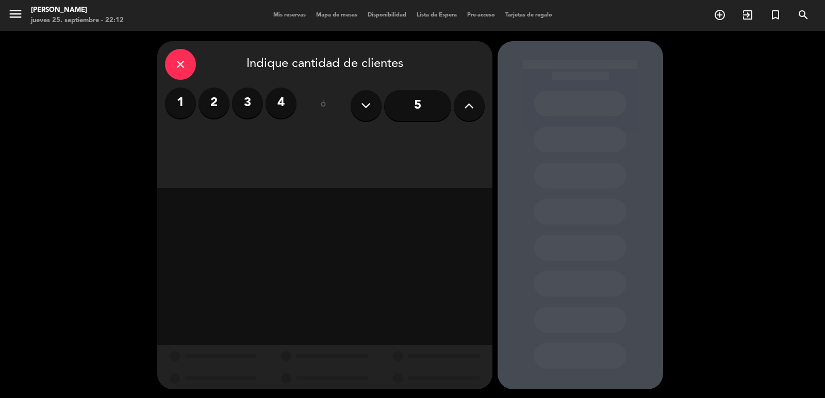
click at [214, 103] on label "2" at bounding box center [213, 103] width 31 height 31
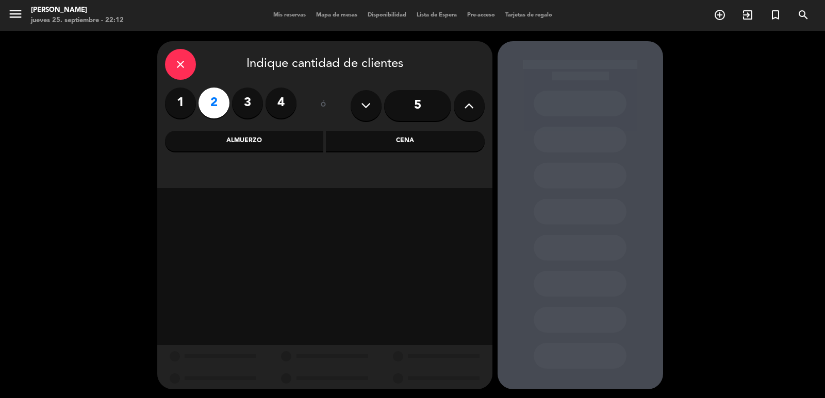
click at [255, 136] on div "Almuerzo" at bounding box center [244, 141] width 159 height 21
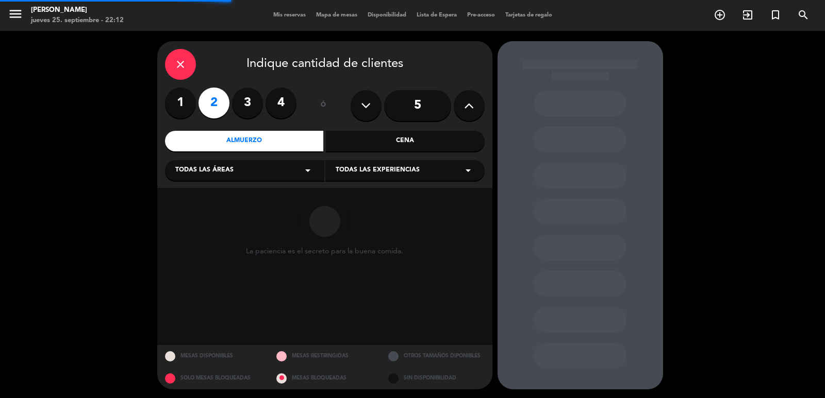
click at [265, 168] on div "Todas las áreas arrow_drop_down" at bounding box center [244, 170] width 159 height 21
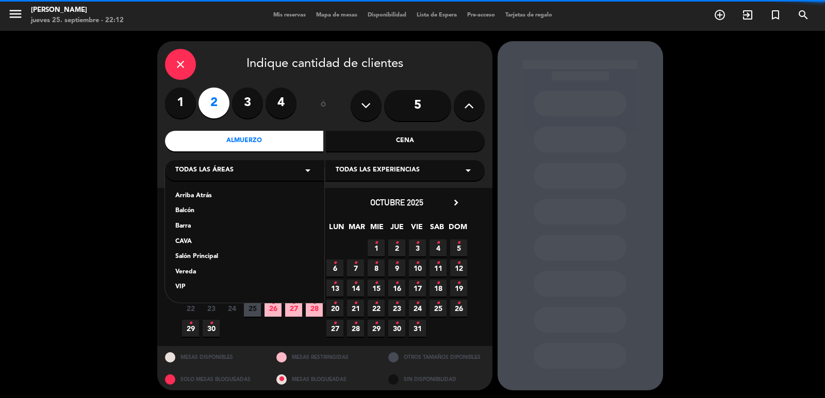
click at [198, 257] on div "Salón Principal" at bounding box center [244, 257] width 139 height 10
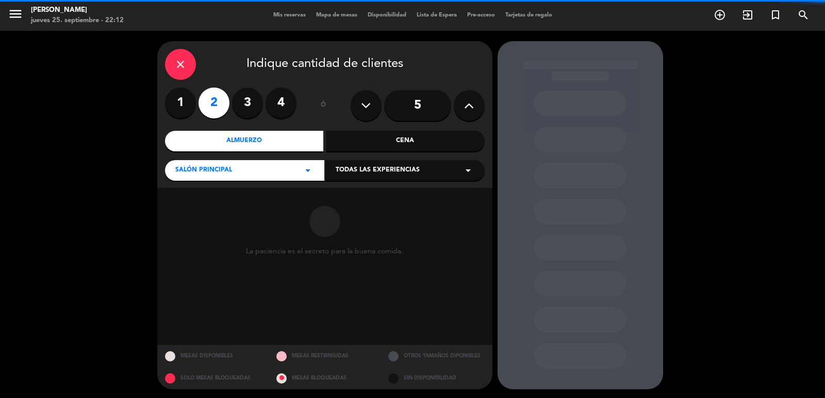
click at [395, 168] on span "Todas las experiencias" at bounding box center [378, 170] width 84 height 10
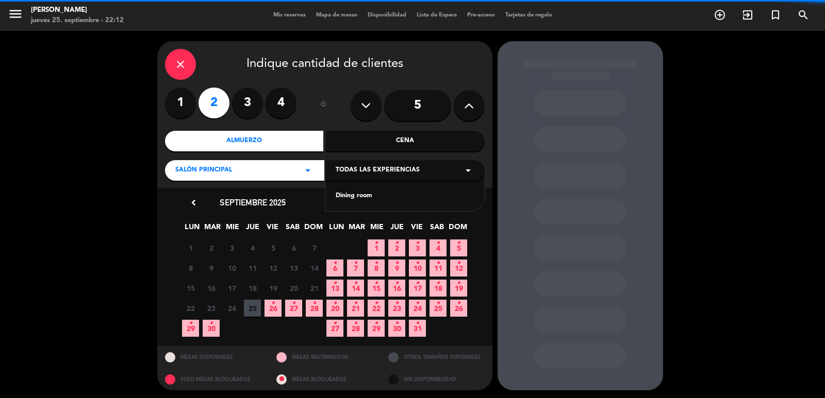
click at [387, 195] on div "Dining room" at bounding box center [405, 196] width 139 height 10
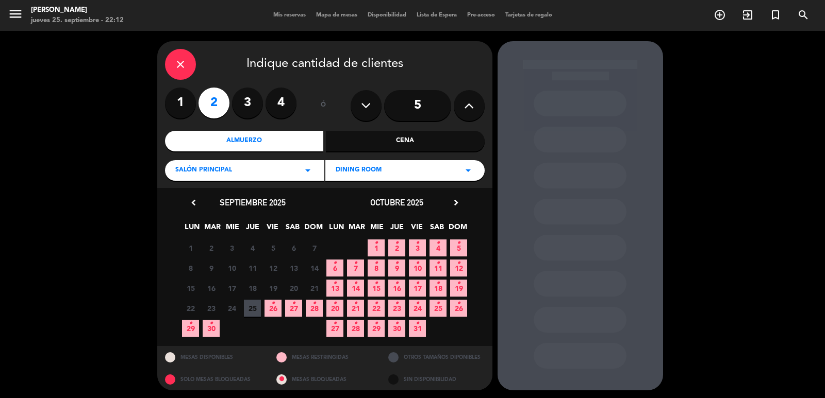
click at [417, 268] on icon "•" at bounding box center [417, 263] width 4 height 16
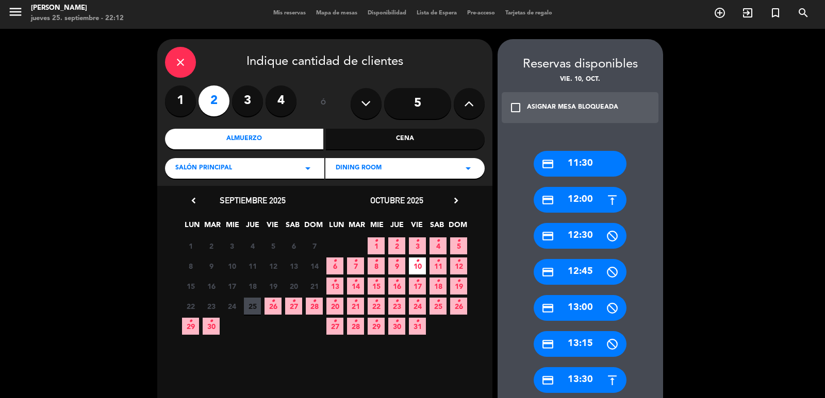
click at [592, 378] on div "credit_card 13:30" at bounding box center [579, 380] width 93 height 26
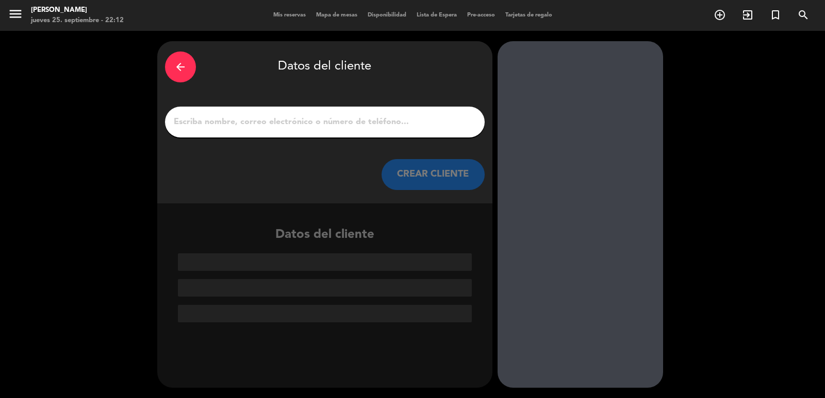
scroll to position [0, 0]
